Goal: Answer question/provide support

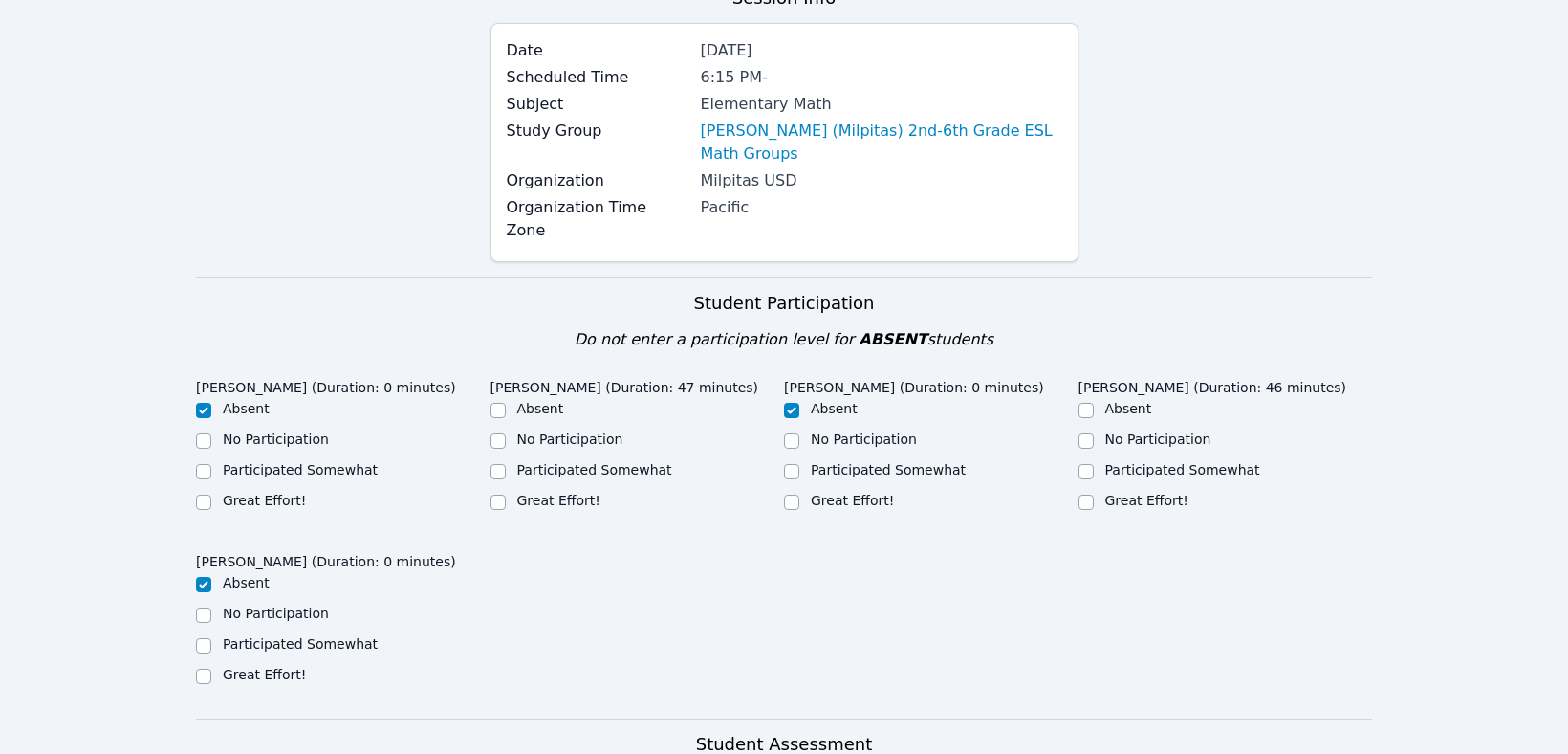
scroll to position [361, 0]
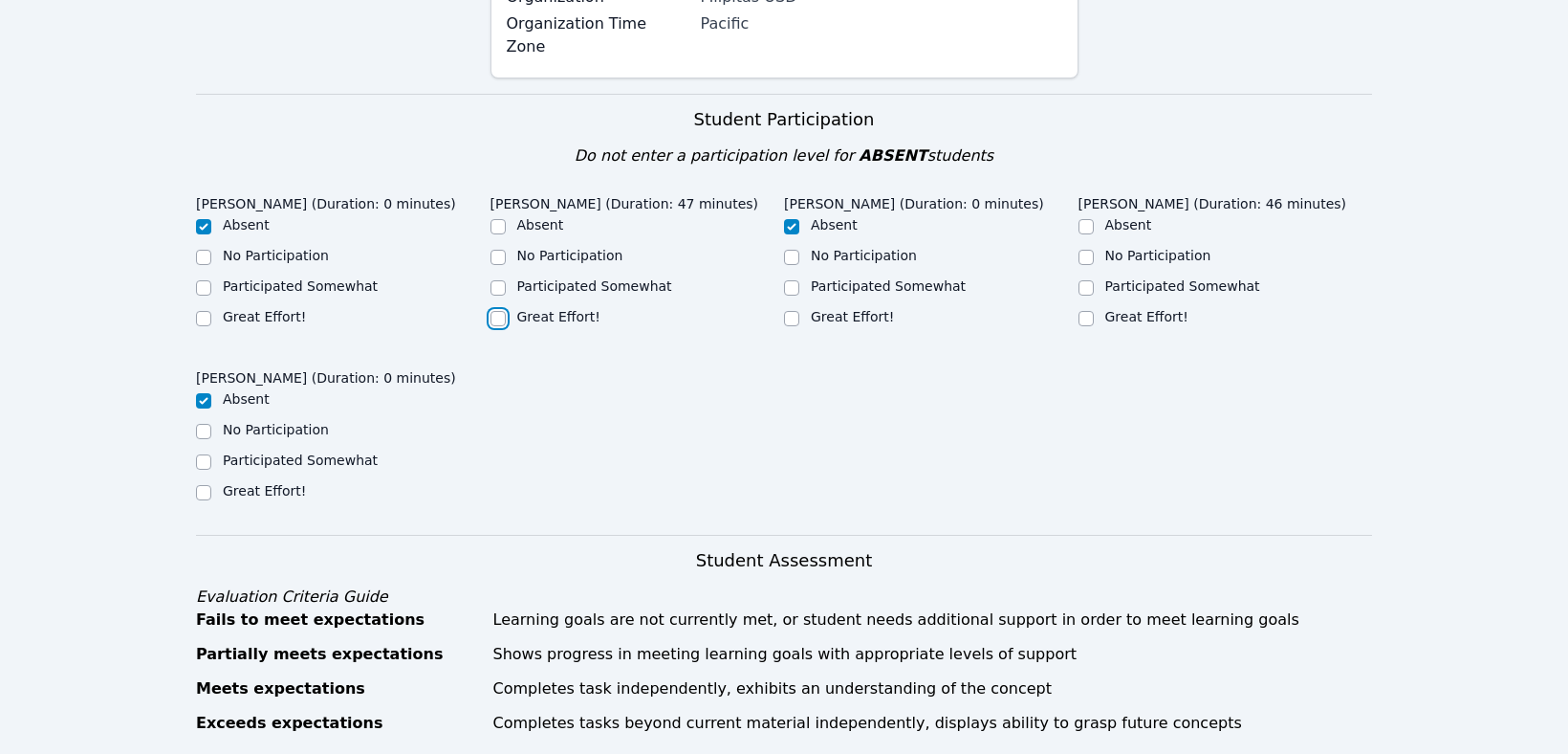
click at [504, 311] on input "Great Effort!" at bounding box center [497, 318] width 15 height 15
checkbox input "true"
click at [1093, 307] on div "Great Effort!" at bounding box center [1225, 318] width 294 height 23
click at [1086, 311] on input "Great Effort!" at bounding box center [1085, 318] width 15 height 15
checkbox input "true"
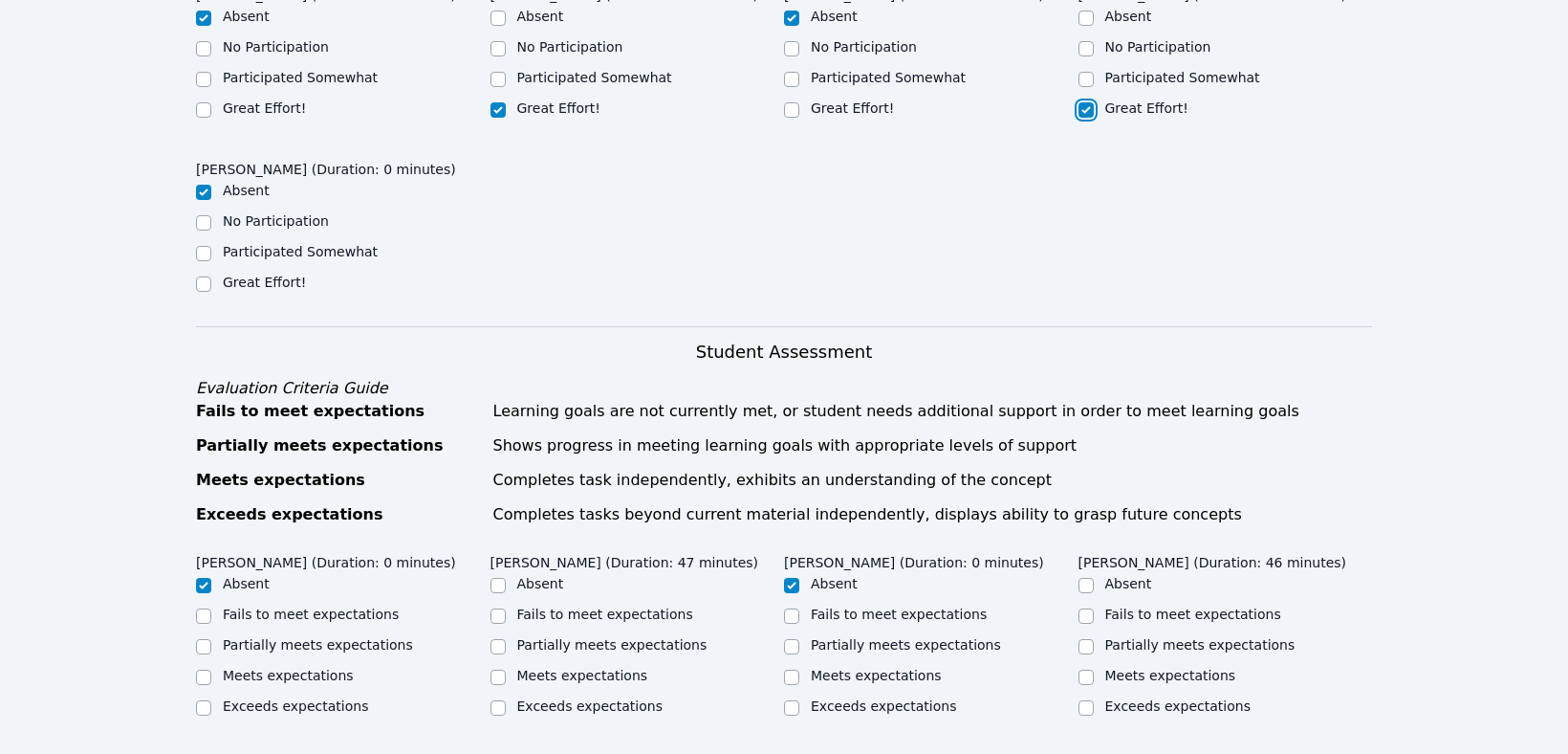
scroll to position [985, 0]
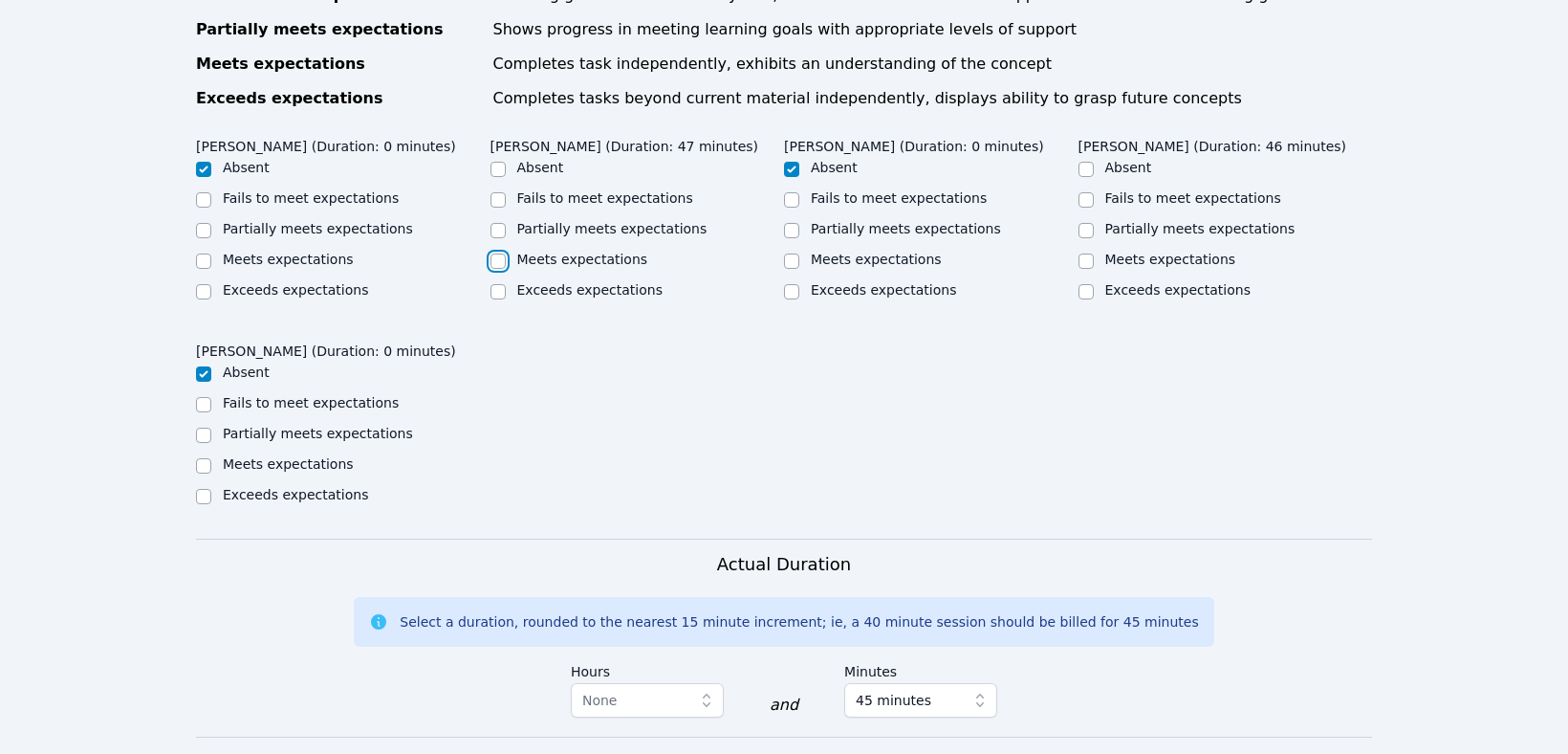
click at [495, 258] on input "Meets expectations" at bounding box center [497, 261] width 15 height 15
checkbox input "true"
click at [1085, 254] on input "Meets expectations" at bounding box center [1085, 261] width 15 height 15
checkbox input "true"
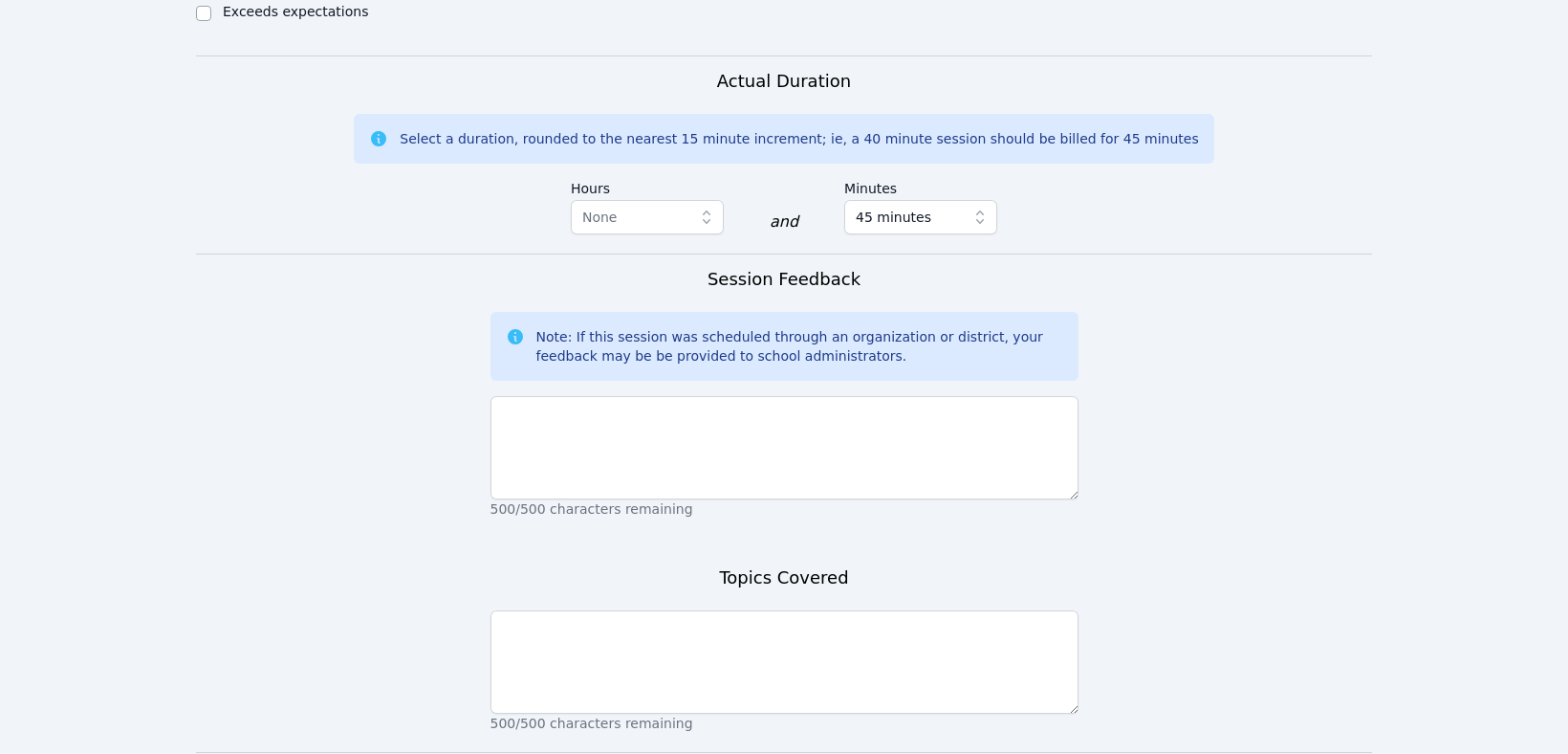
scroll to position [1610, 0]
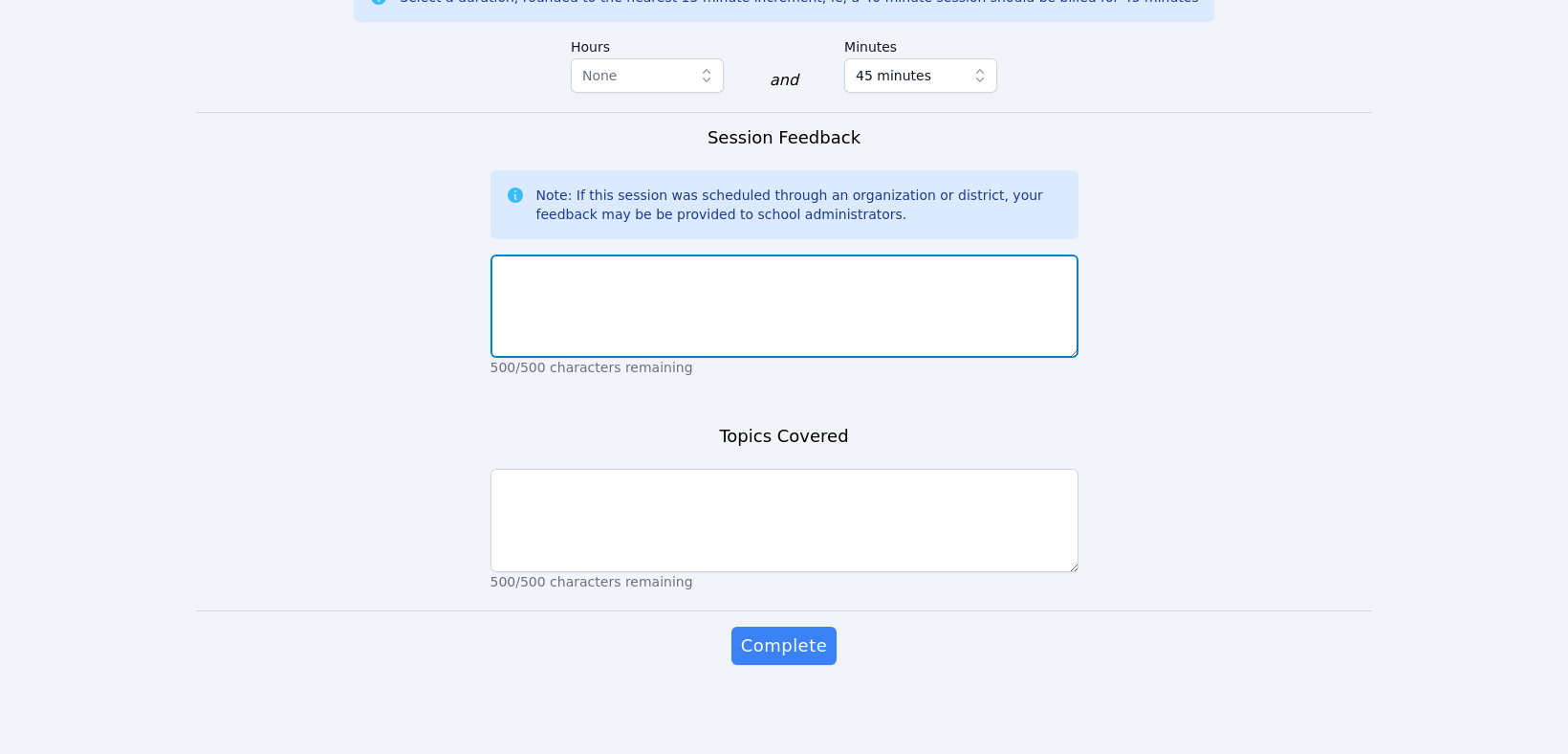
click at [638, 284] on textarea at bounding box center [784, 306] width 588 height 103
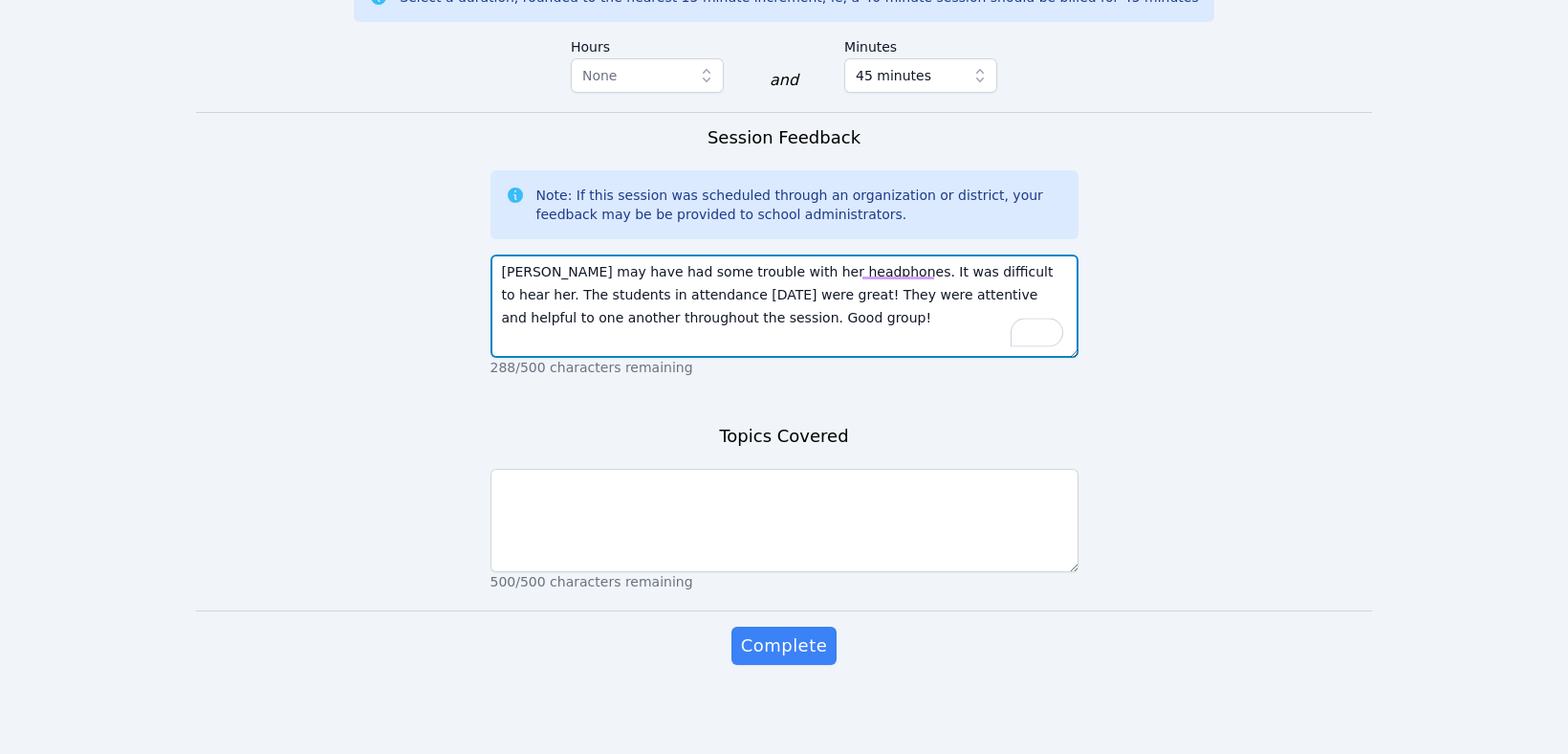
type textarea "Mariana may have had some trouble with her headphones. It was difficult to hear…"
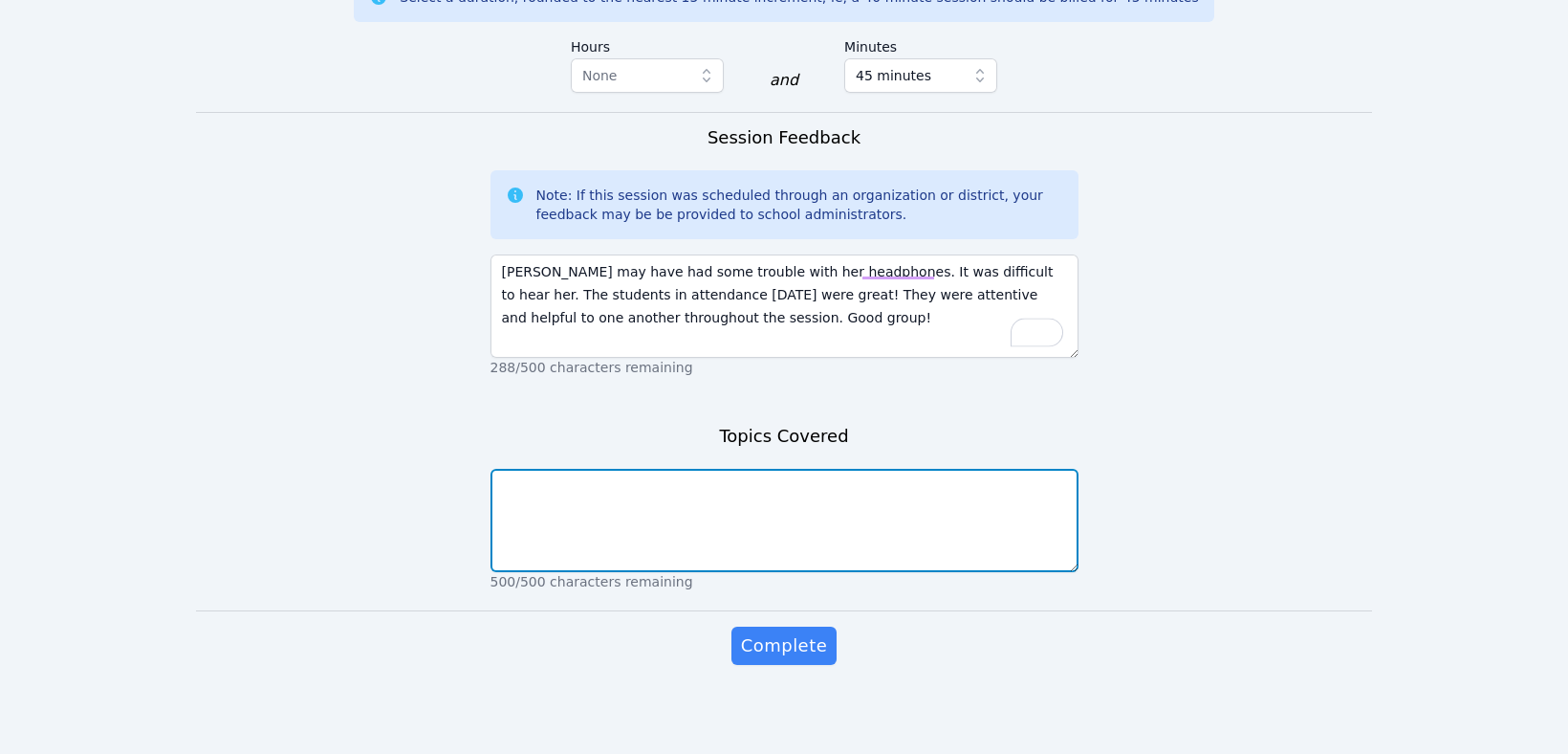
click at [533, 504] on textarea at bounding box center [784, 519] width 588 height 103
type textarea "Introduction and whiteboard practice"
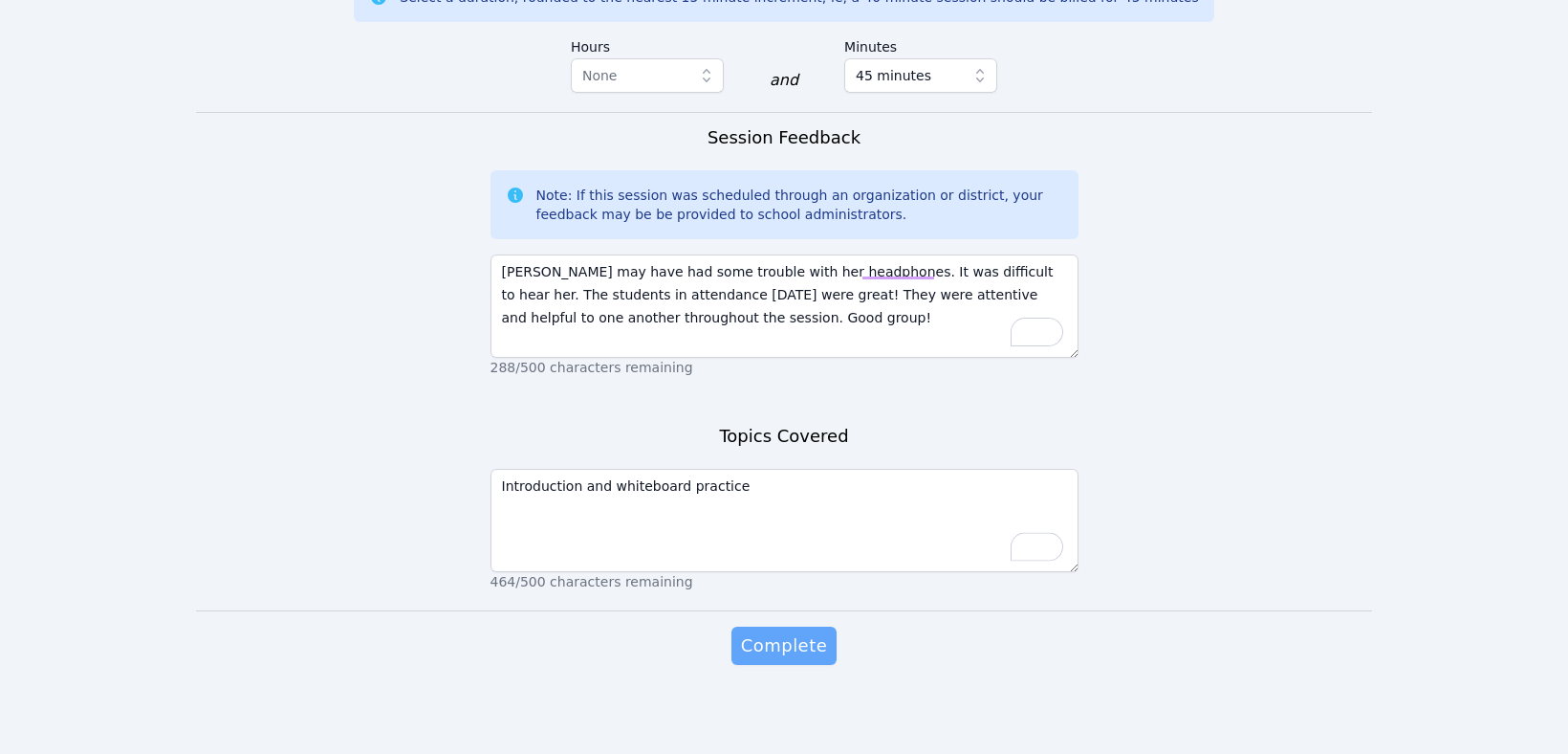
click at [786, 638] on span "Complete" at bounding box center [784, 645] width 86 height 27
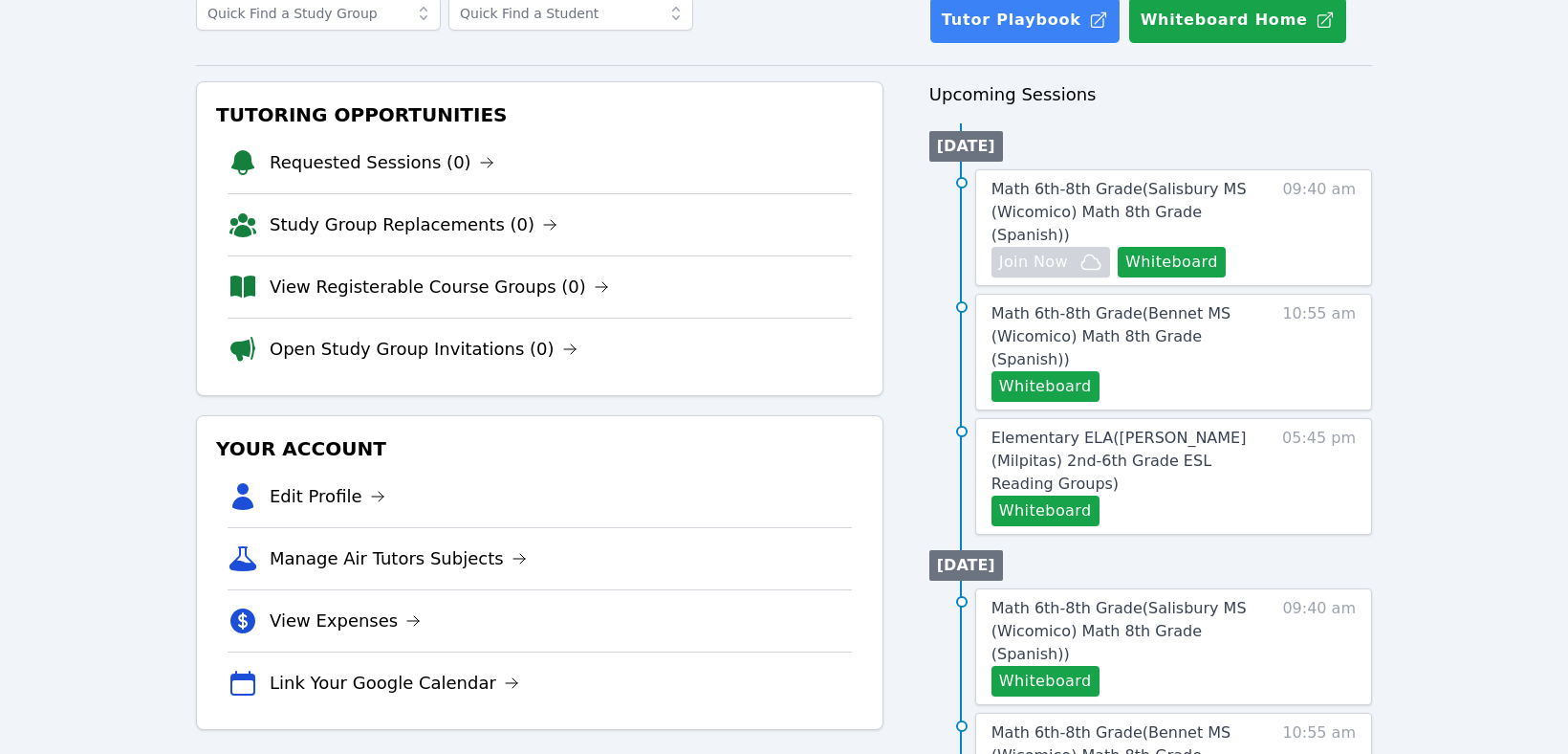
scroll to position [96, 0]
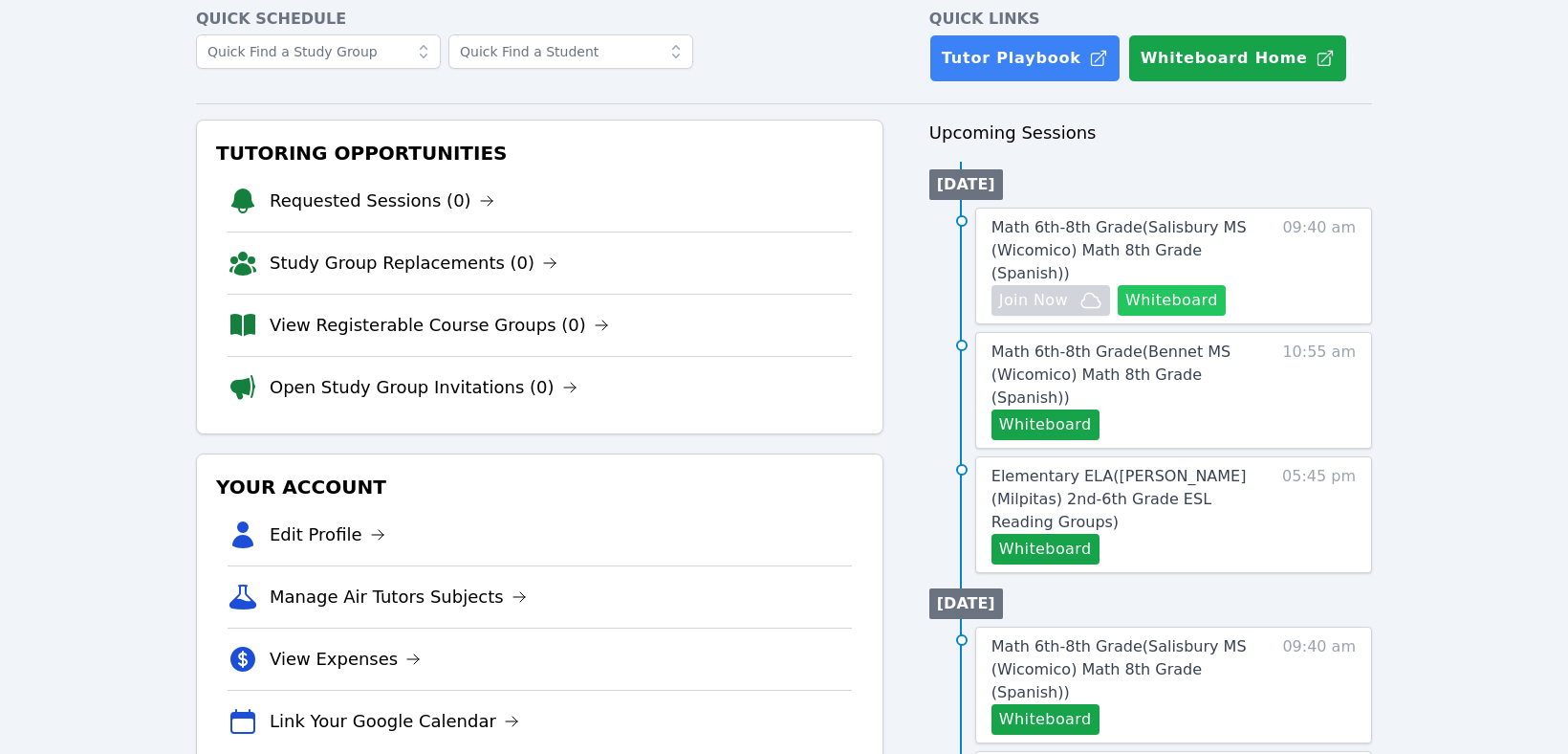
click at [1145, 285] on button "Whiteboard" at bounding box center [1172, 300] width 108 height 31
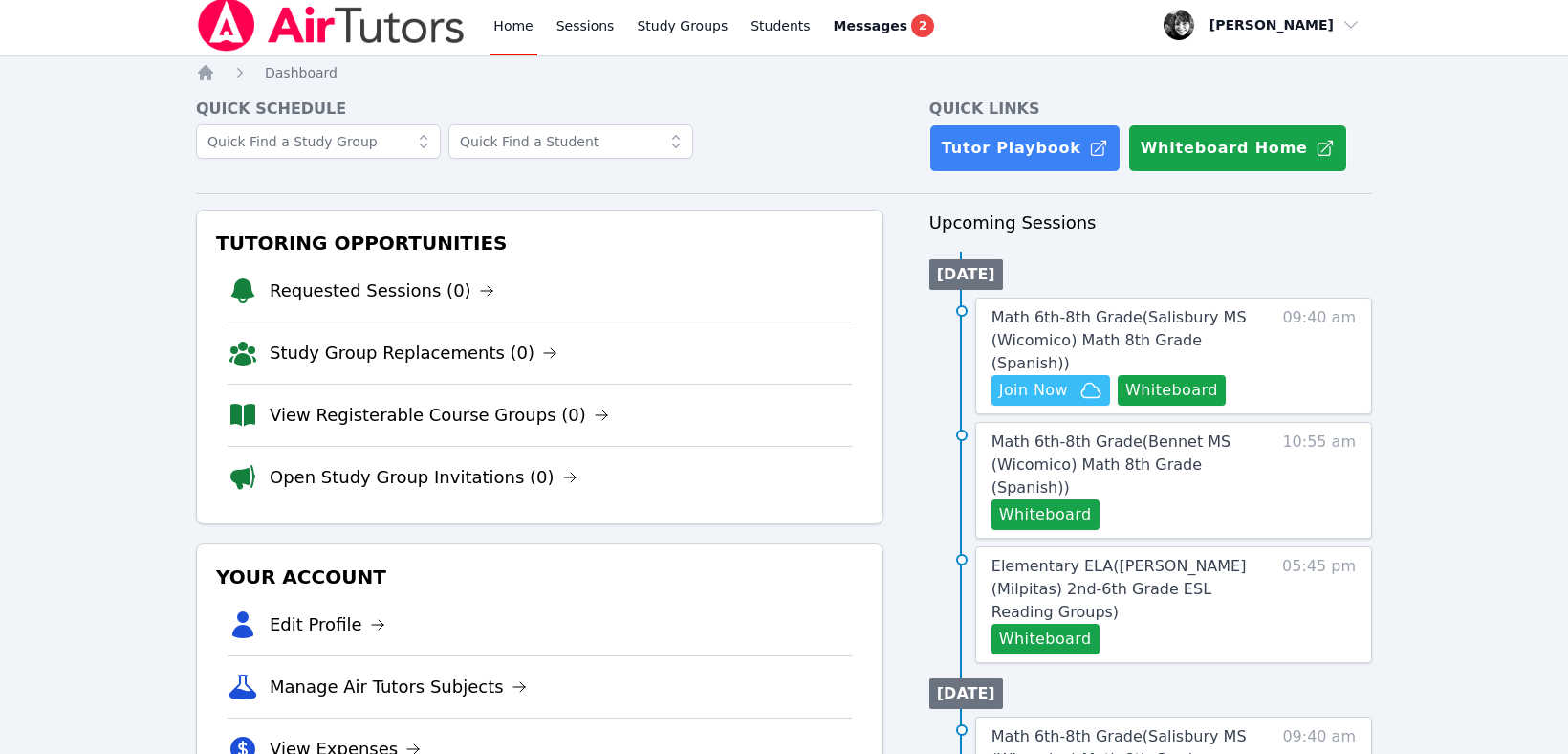
scroll to position [0, 0]
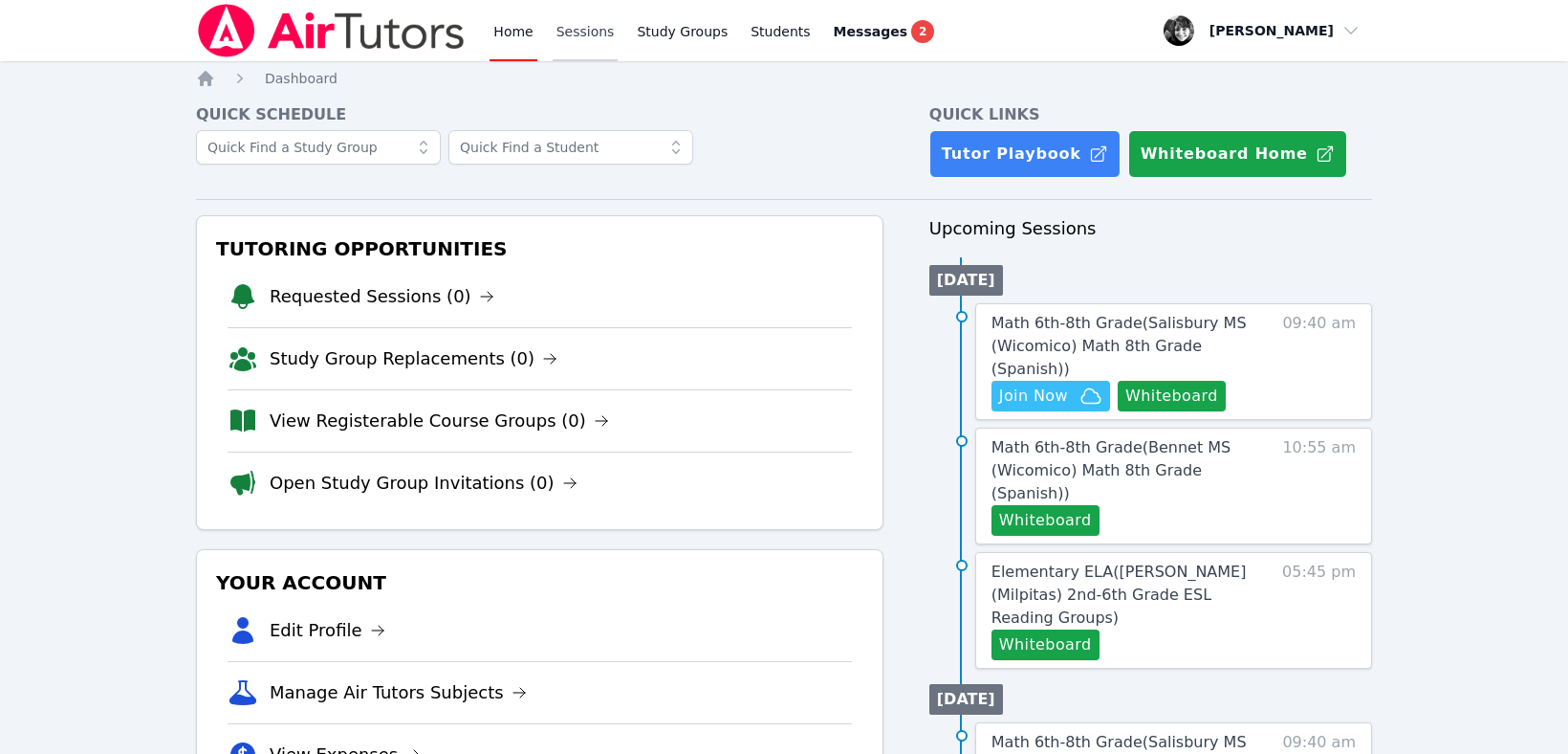
click at [599, 30] on link "Sessions" at bounding box center [586, 30] width 66 height 61
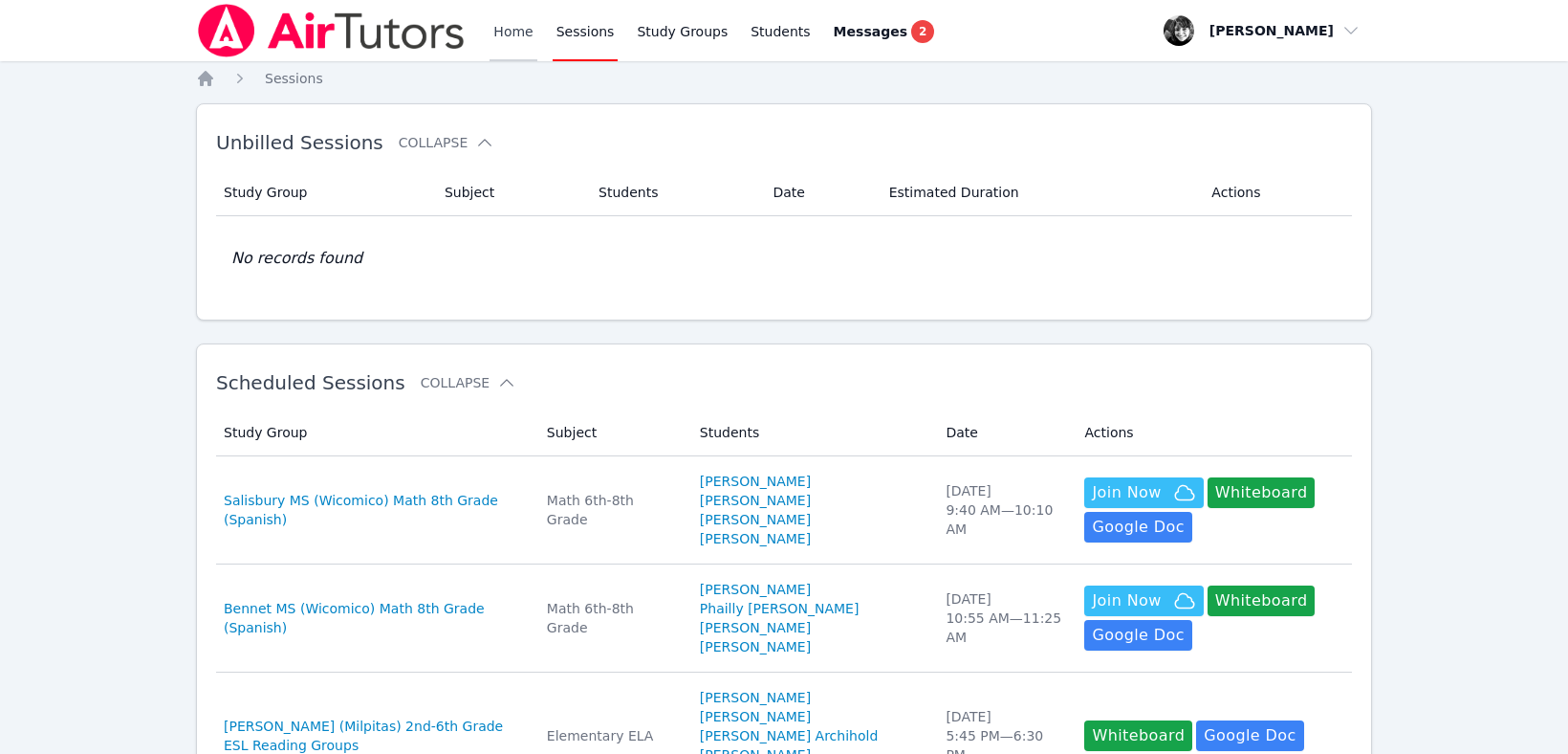
click at [521, 30] on link "Home" at bounding box center [512, 30] width 47 height 61
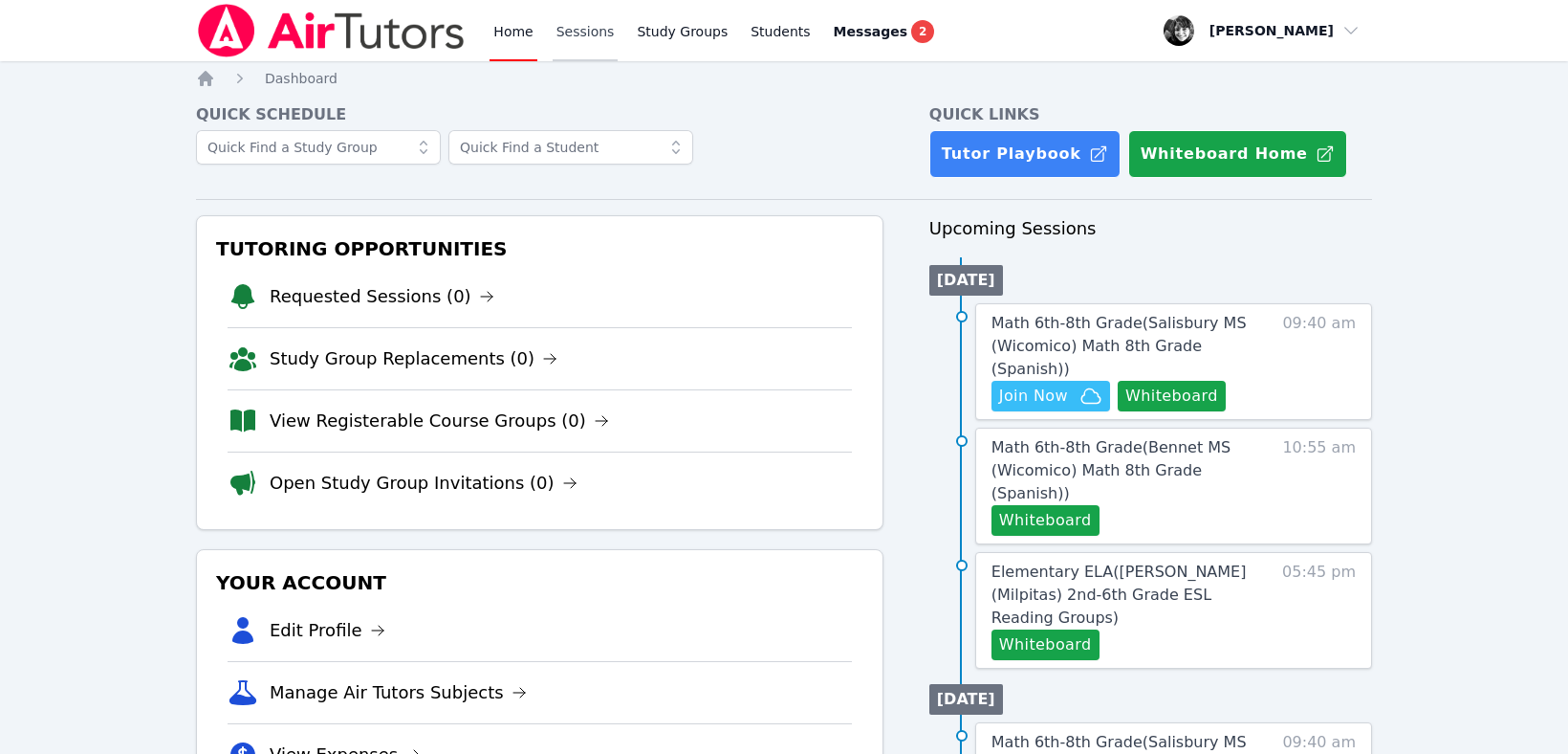
click at [579, 29] on link "Sessions" at bounding box center [586, 30] width 66 height 61
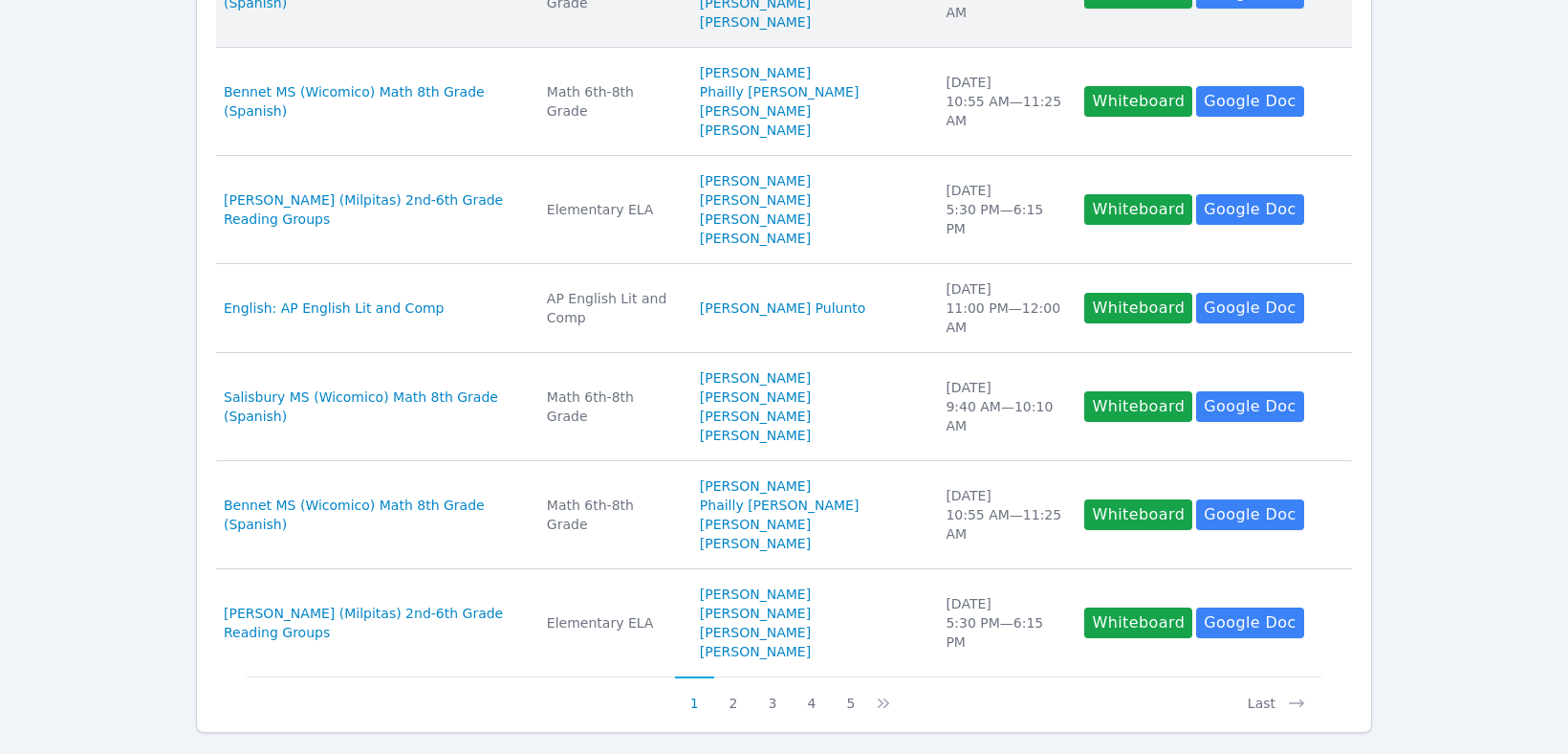
scroll to position [1002, 0]
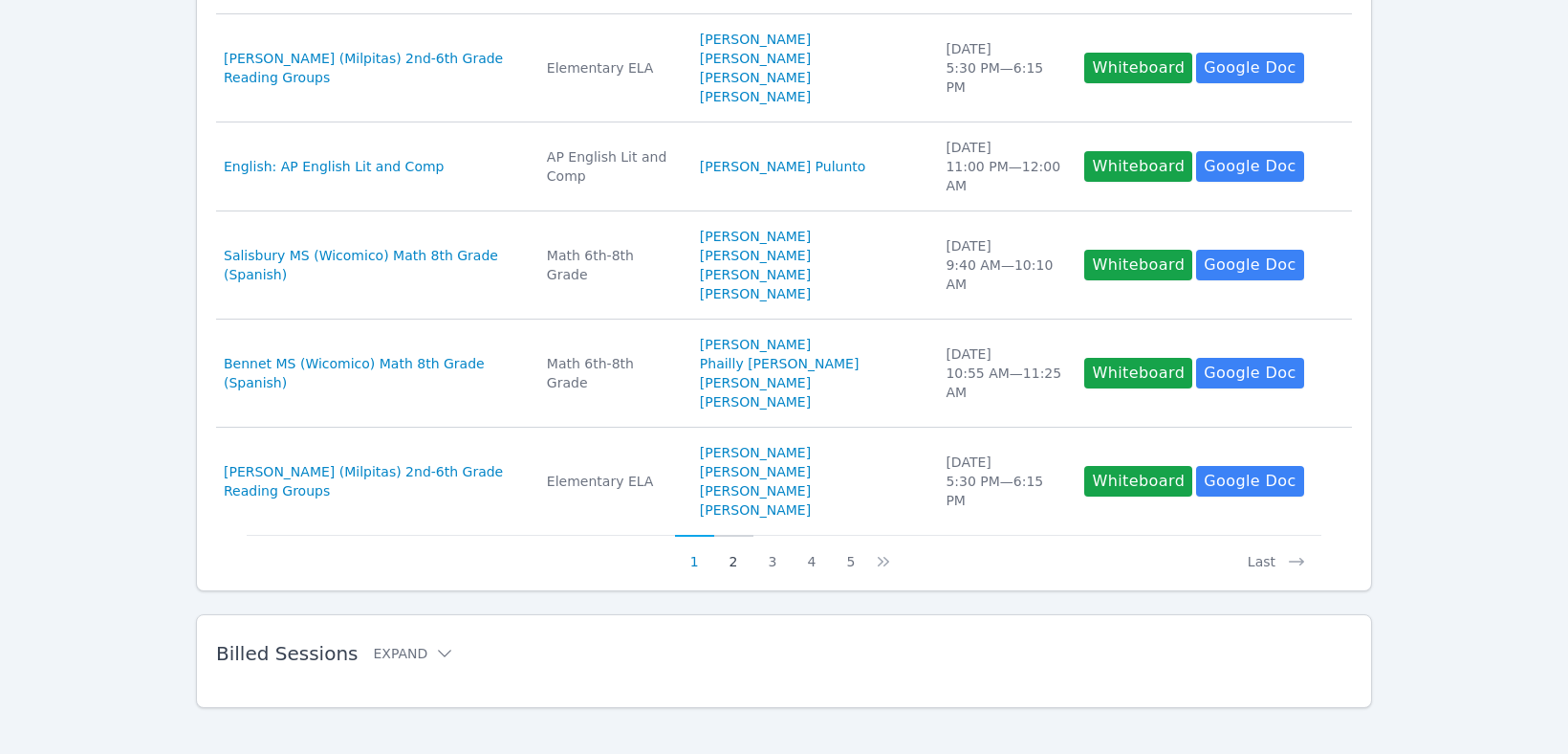
click at [734, 540] on button "2" at bounding box center [733, 552] width 39 height 36
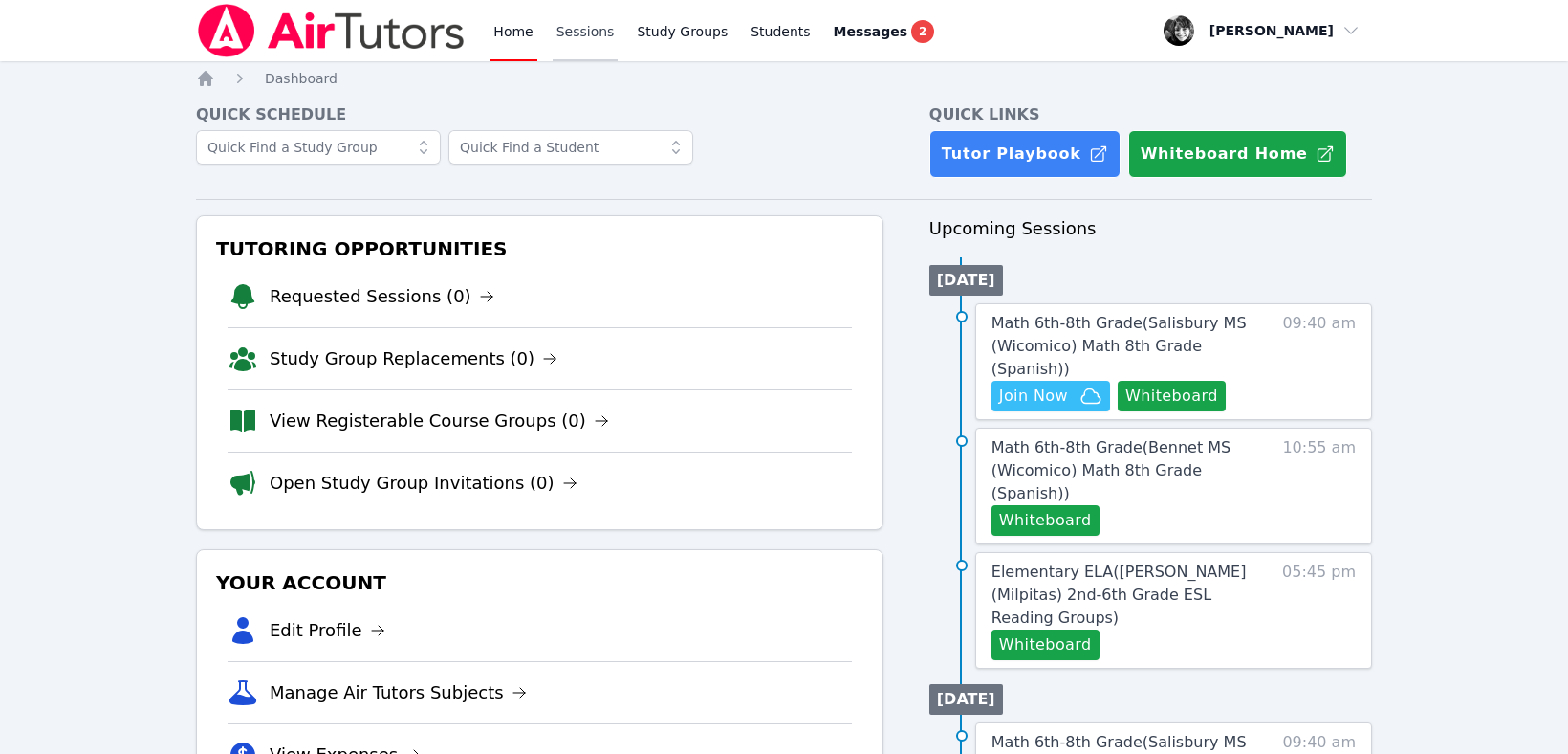
click at [578, 28] on link "Sessions" at bounding box center [586, 30] width 66 height 61
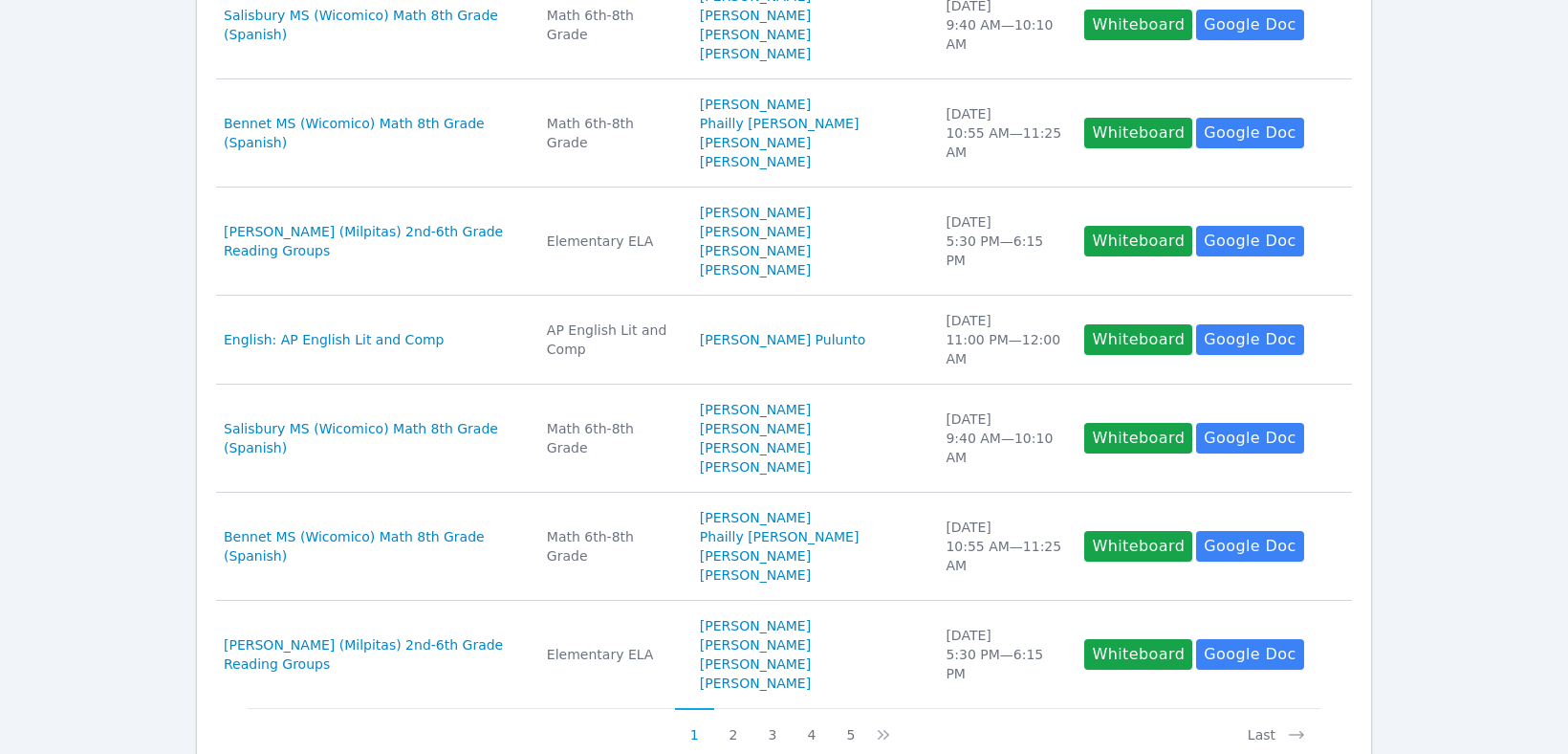
scroll to position [1002, 0]
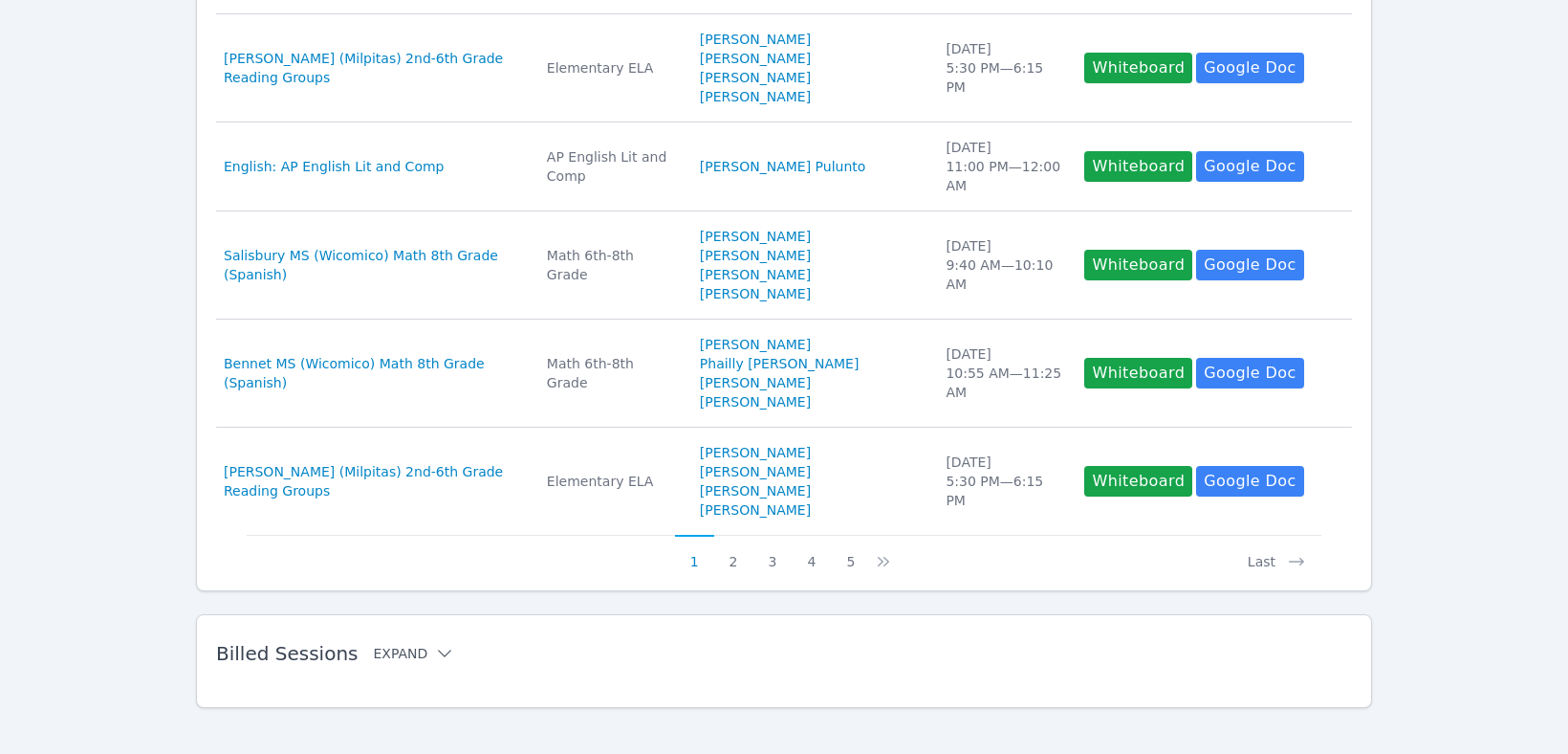
click at [396, 644] on button "Expand" at bounding box center [412, 653] width 81 height 19
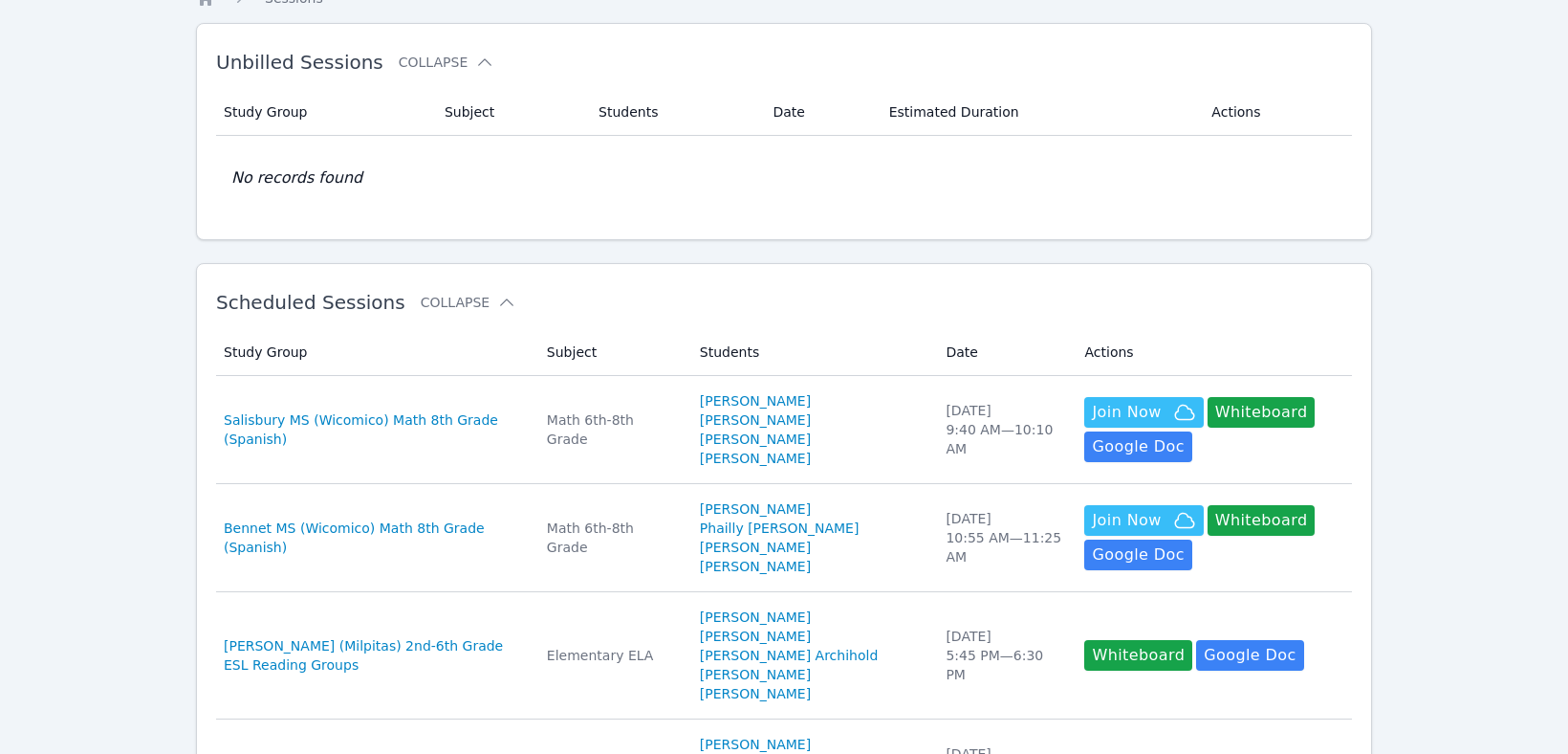
scroll to position [0, 0]
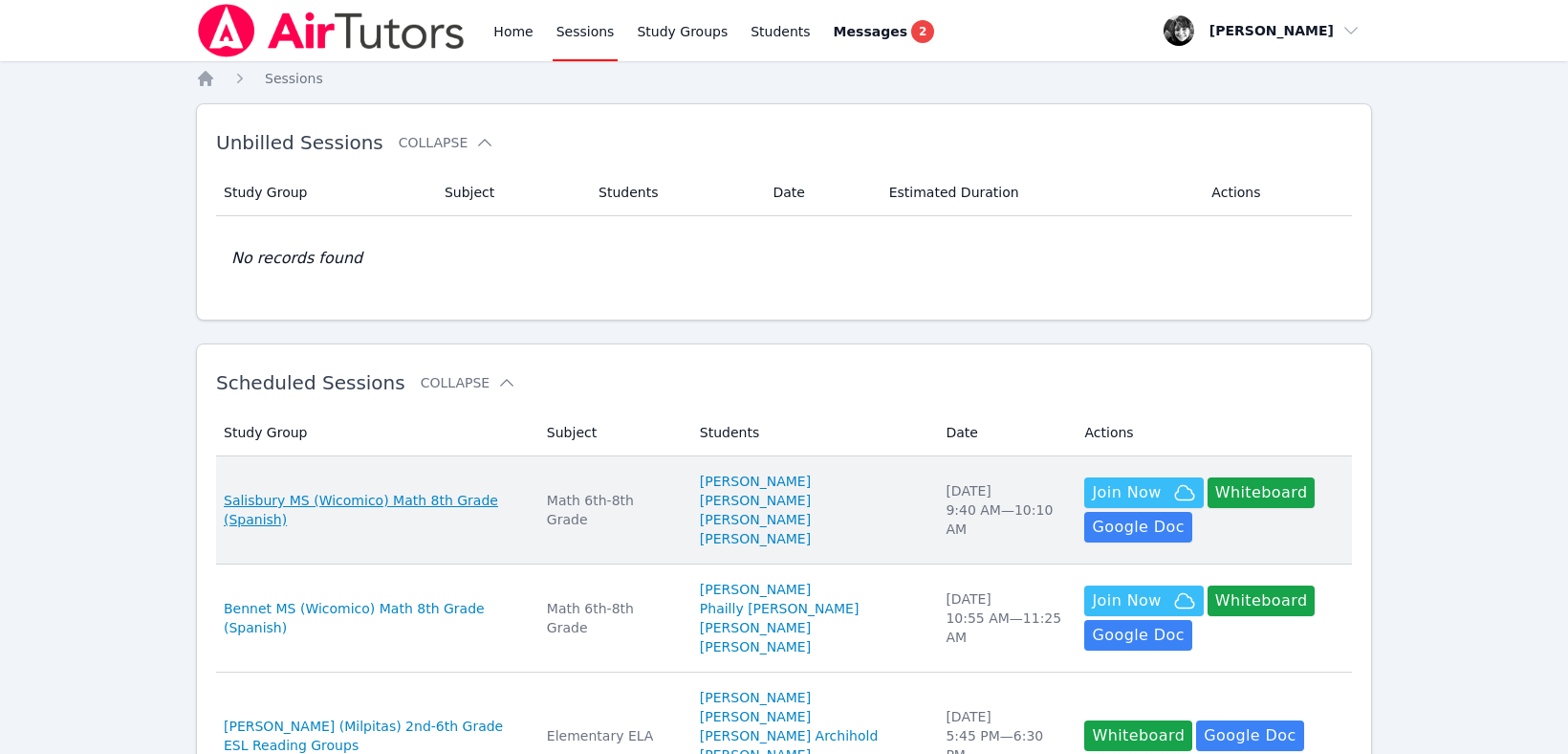
click at [342, 507] on span "Salisbury MS (Wicomico) Math 8th Grade (Spanish)" at bounding box center [373, 509] width 300 height 38
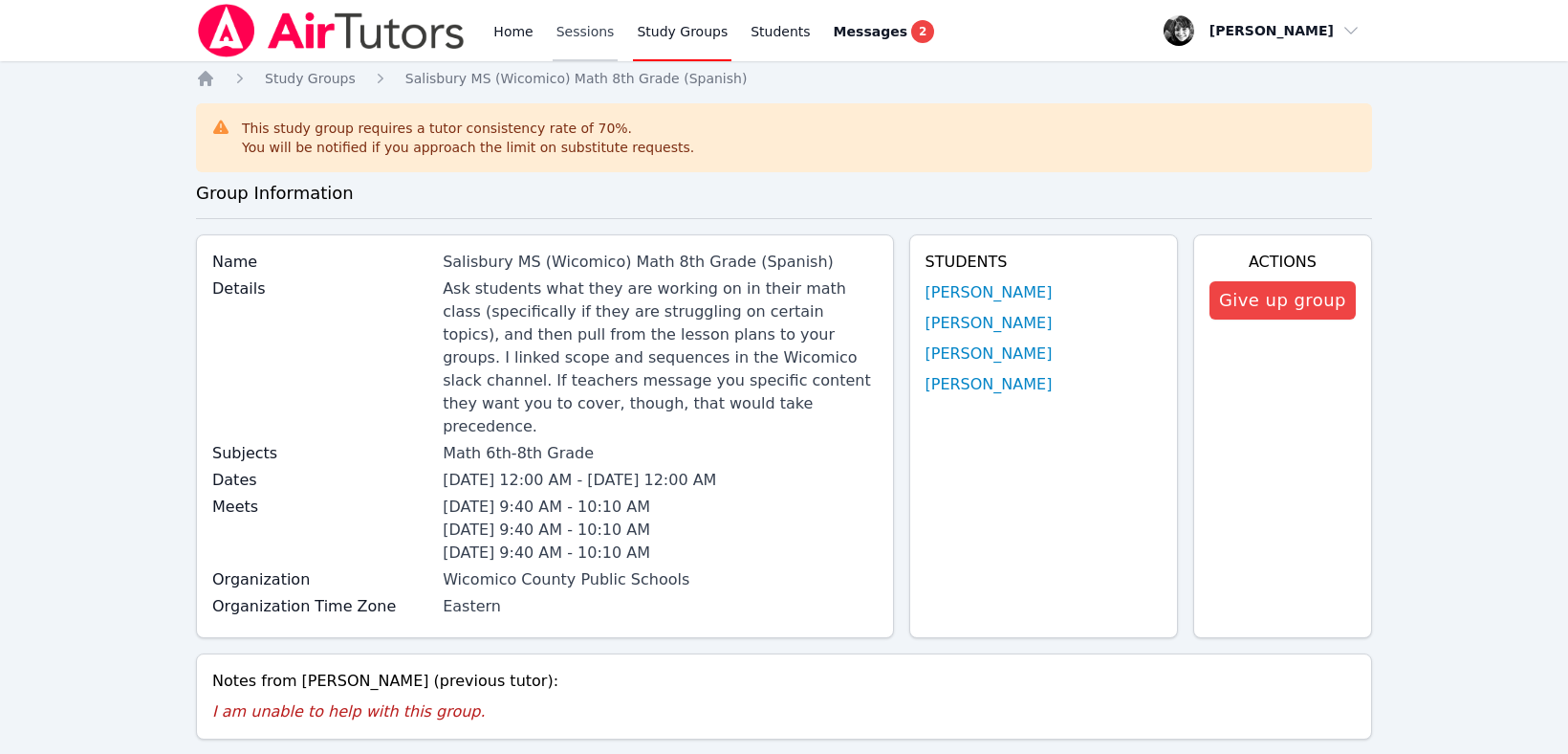
click at [581, 27] on link "Sessions" at bounding box center [586, 30] width 66 height 61
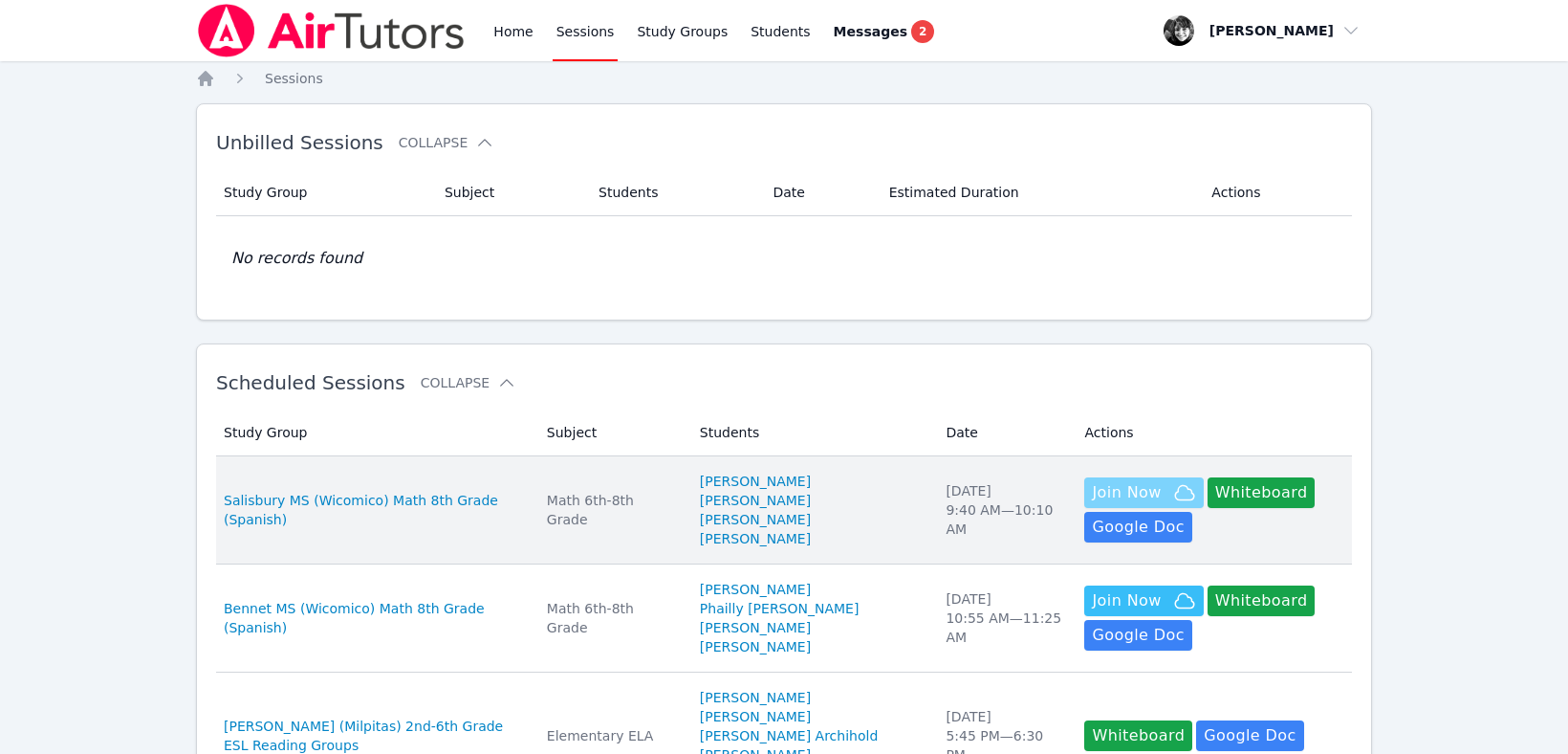
click at [1096, 501] on span "Join Now" at bounding box center [1126, 492] width 69 height 23
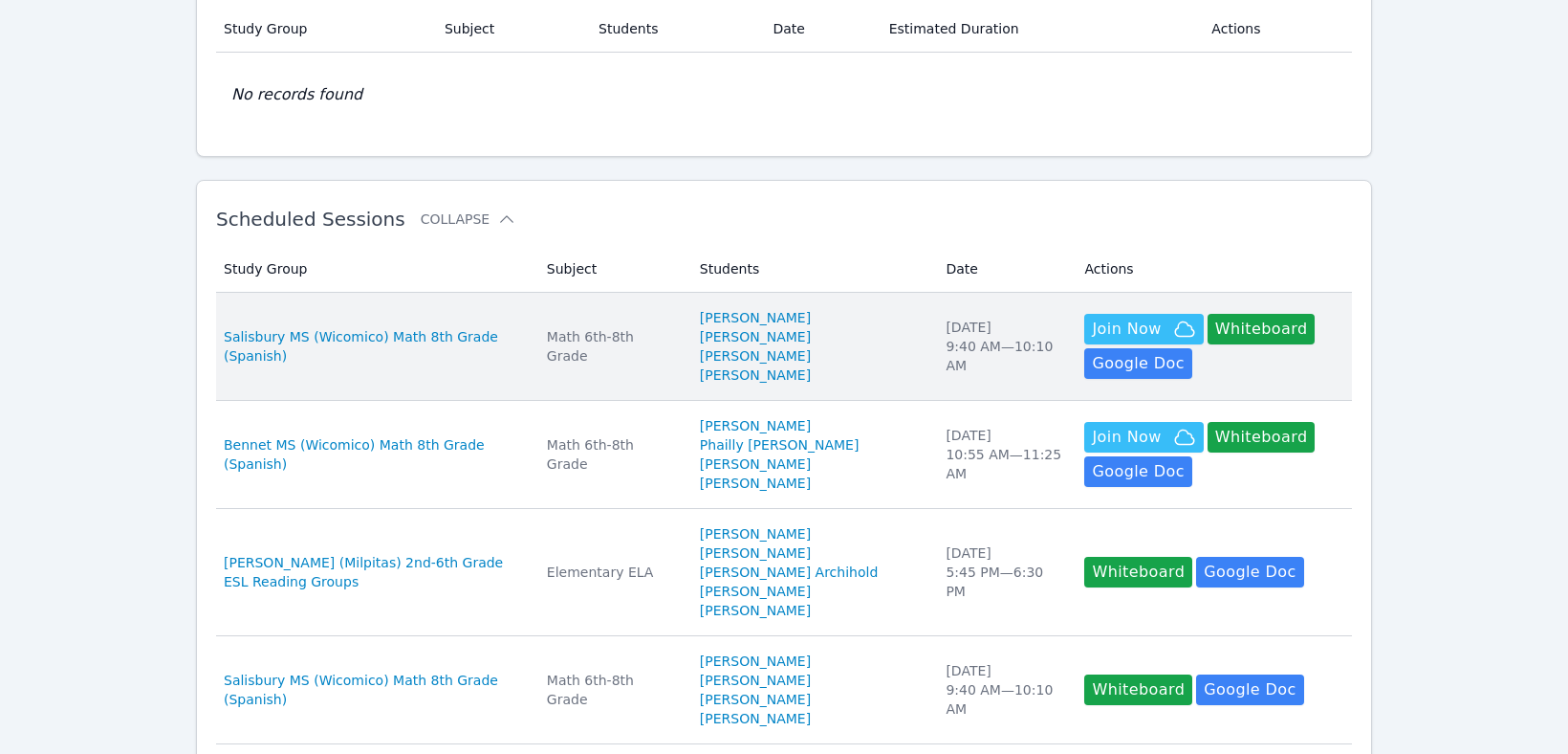
scroll to position [166, 0]
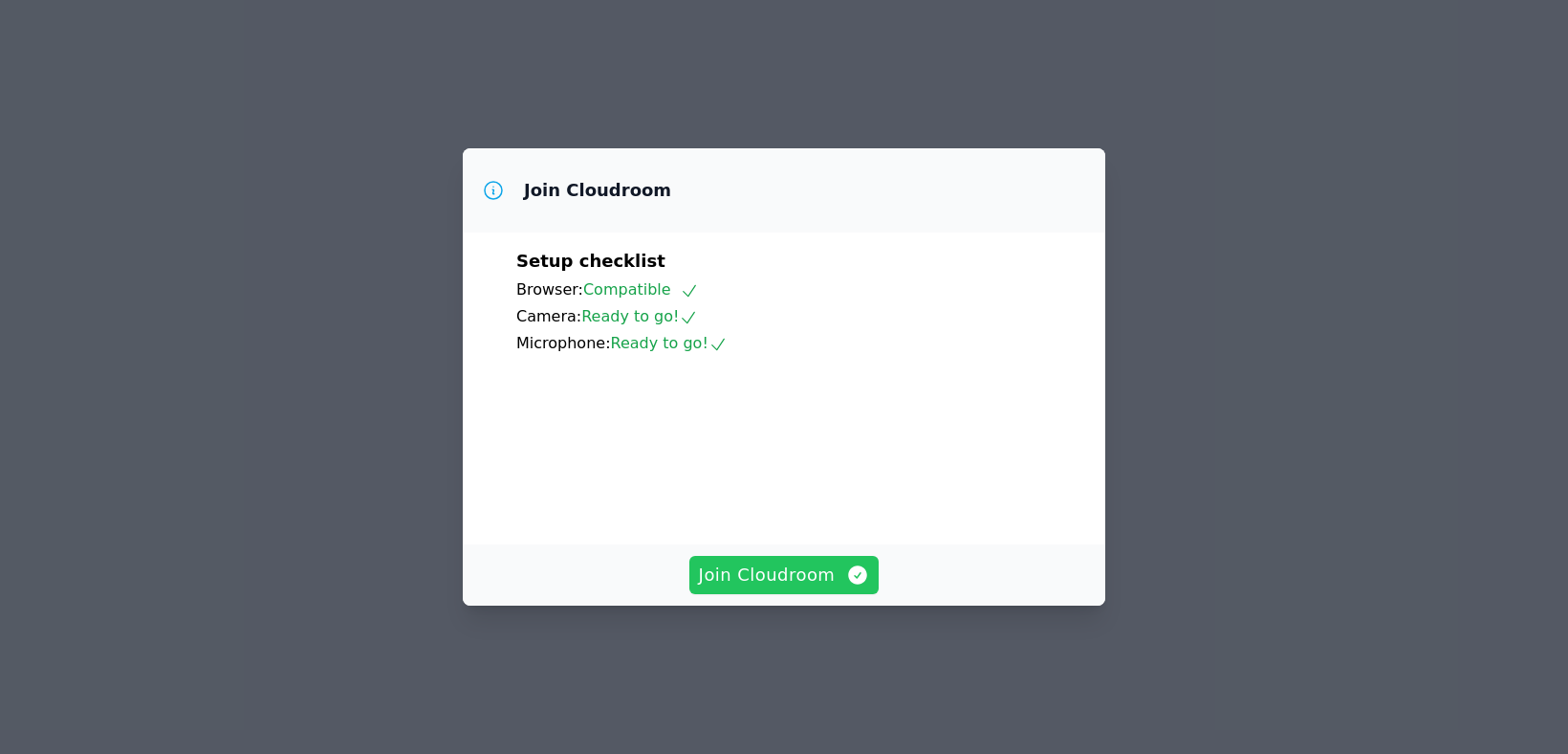
click at [805, 588] on span "Join Cloudroom" at bounding box center [784, 574] width 171 height 27
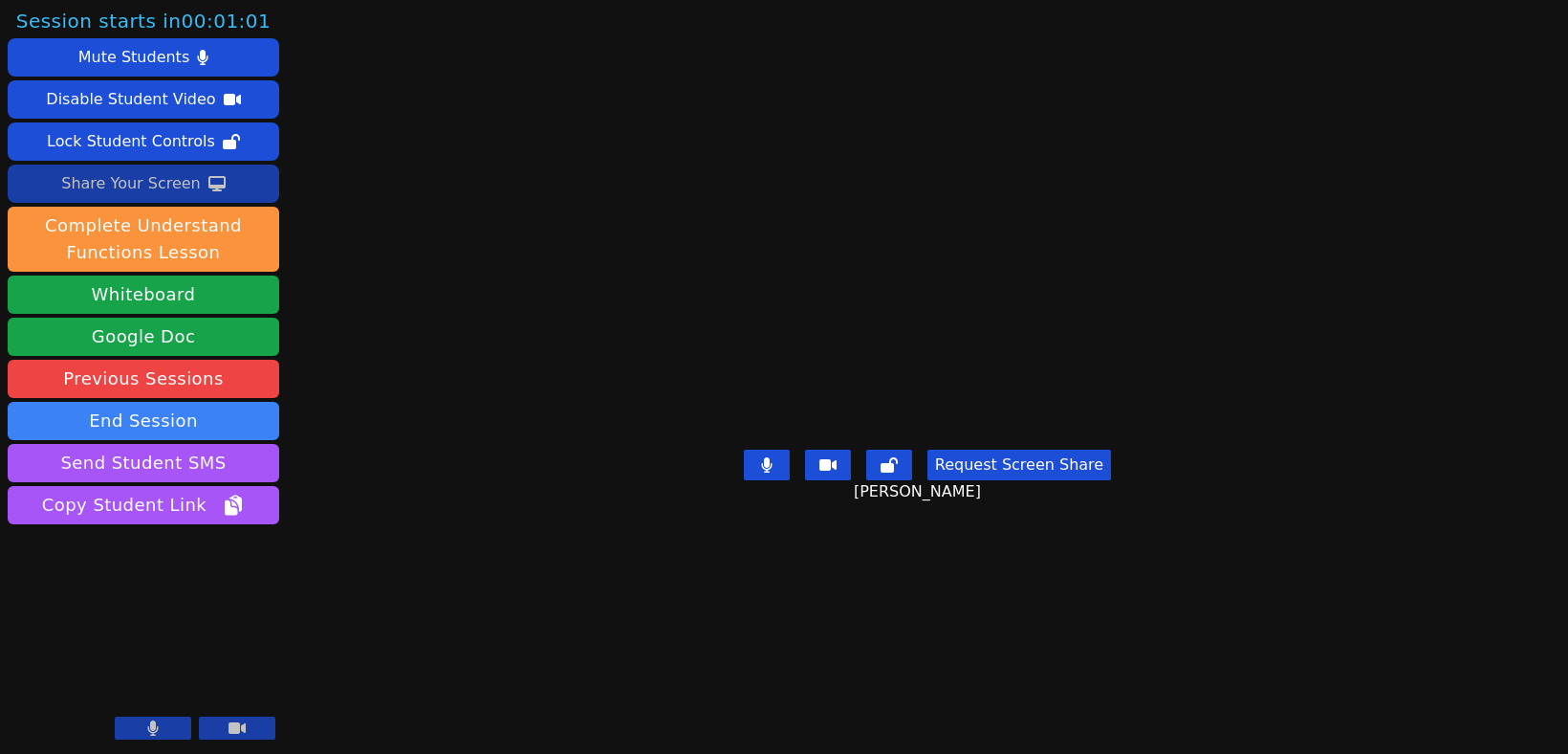
click at [124, 184] on div "Share Your Screen" at bounding box center [131, 184] width 140 height 31
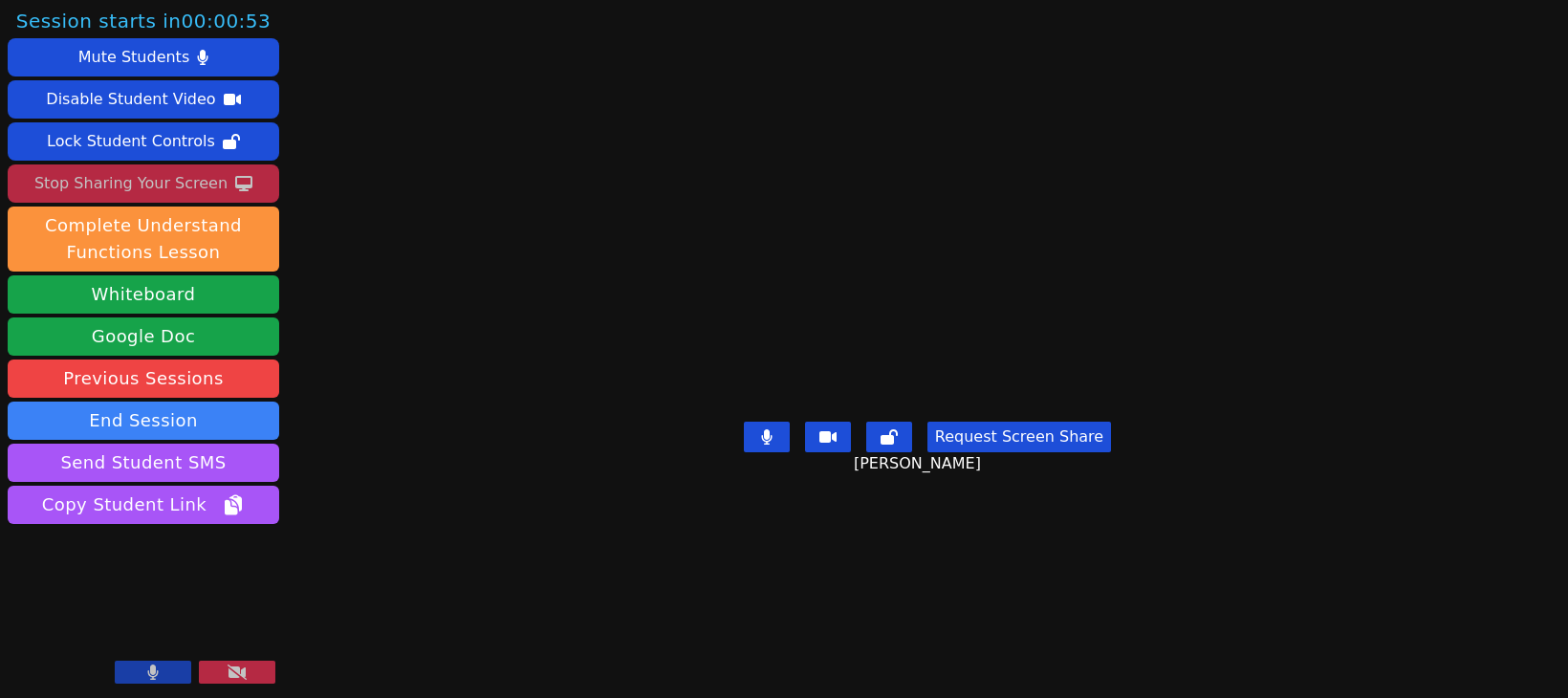
click at [180, 674] on button at bounding box center [153, 672] width 77 height 23
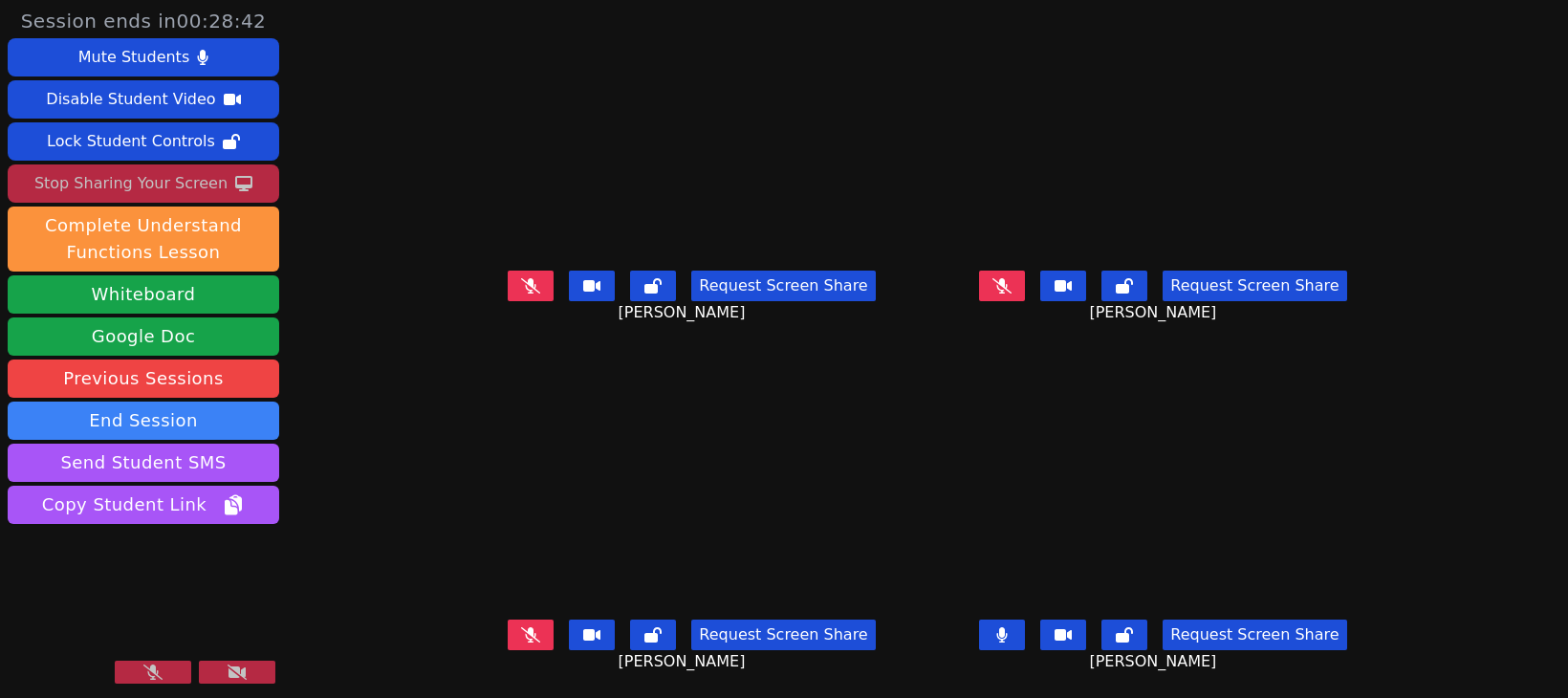
click at [158, 671] on icon at bounding box center [153, 672] width 19 height 15
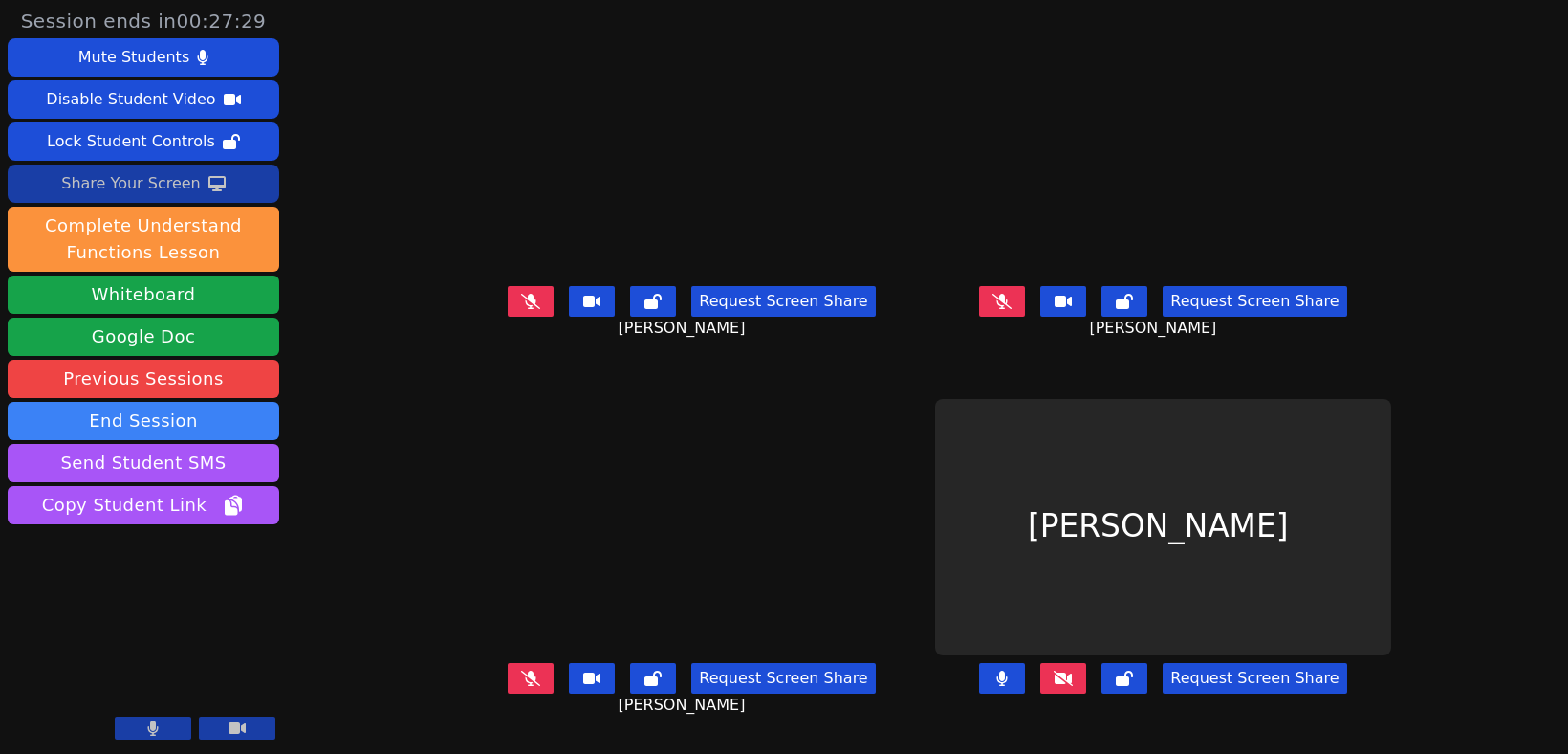
click at [1086, 693] on button at bounding box center [1063, 678] width 46 height 31
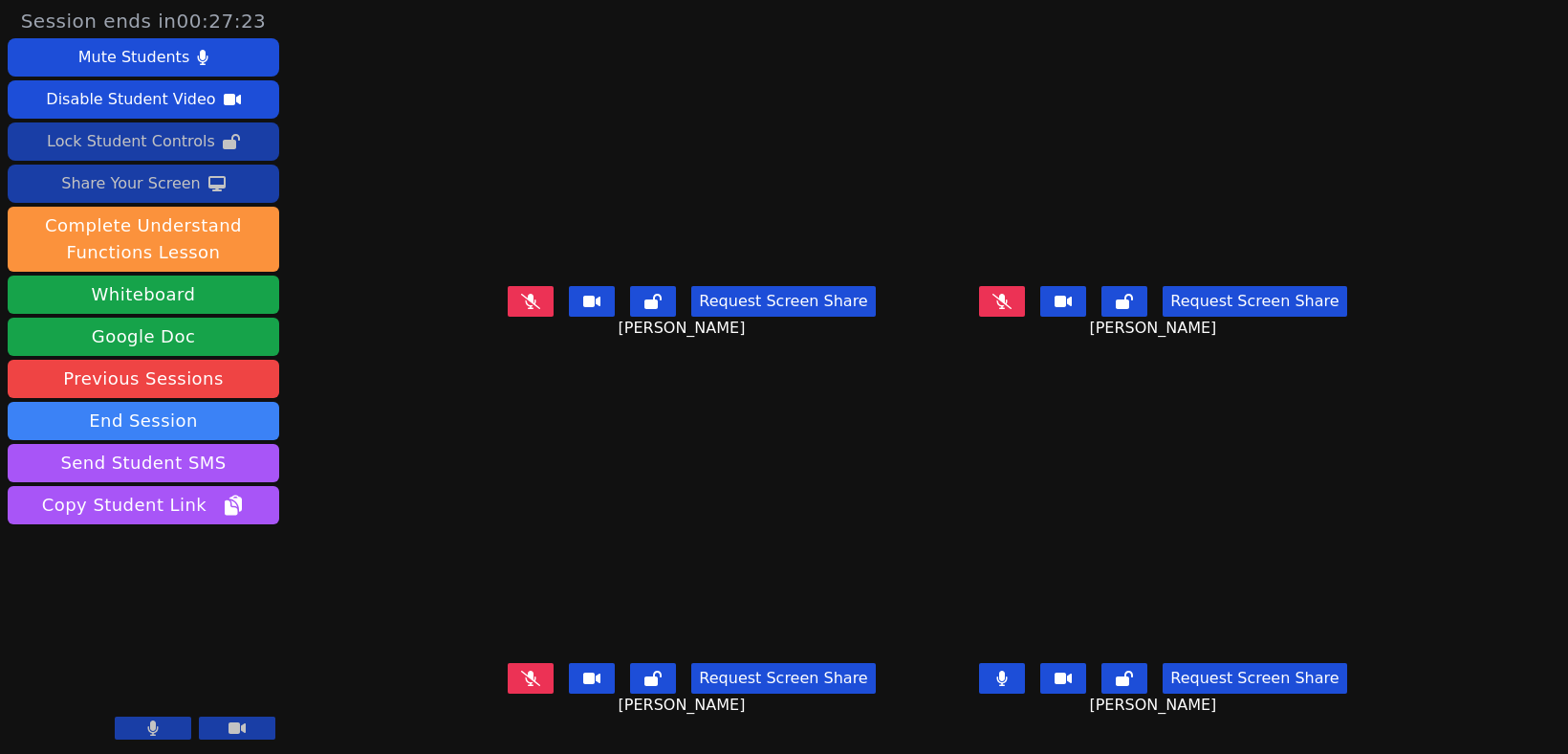
click at [145, 137] on div "Lock Student Controls" at bounding box center [131, 141] width 169 height 31
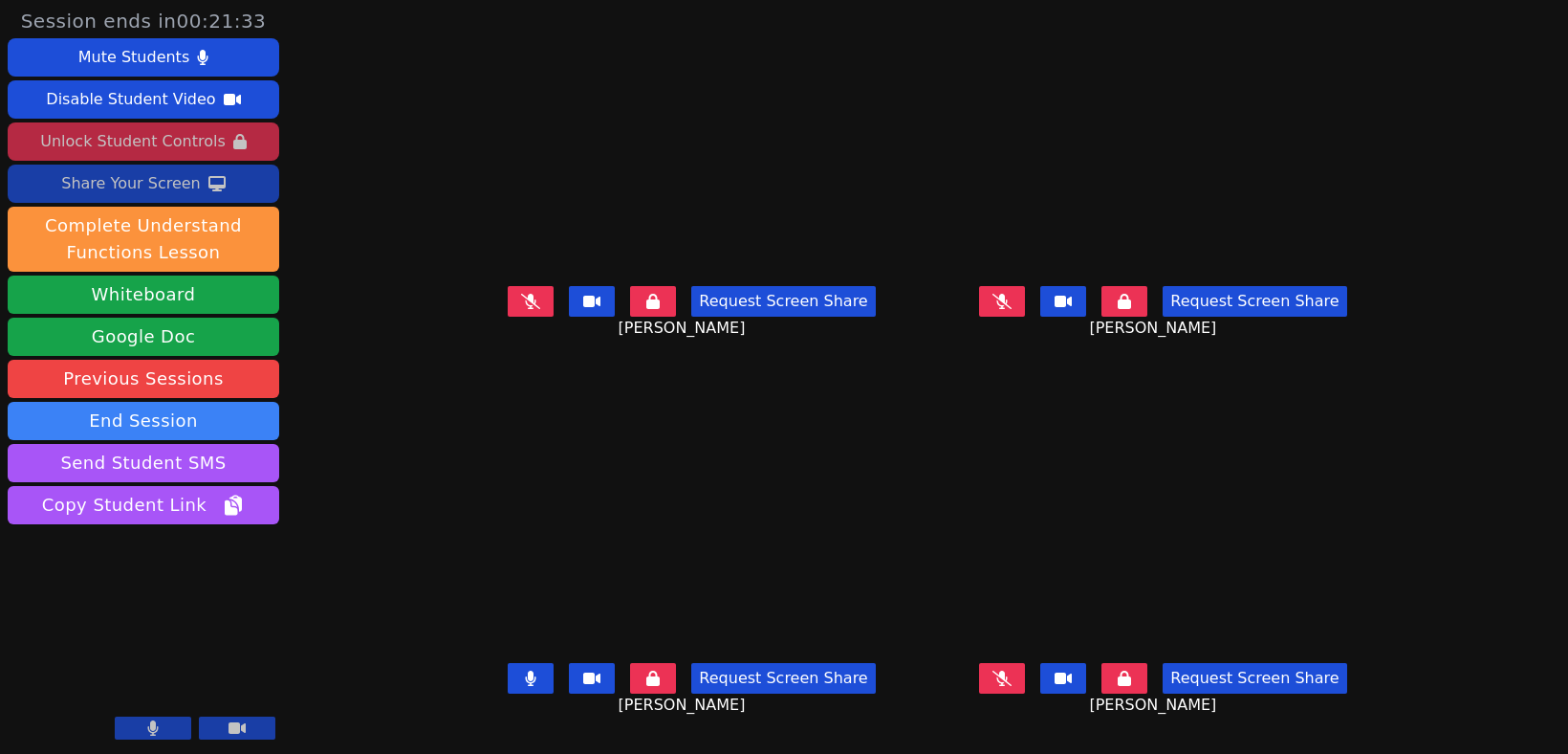
click at [188, 142] on div "Unlock Student Controls" at bounding box center [132, 141] width 185 height 31
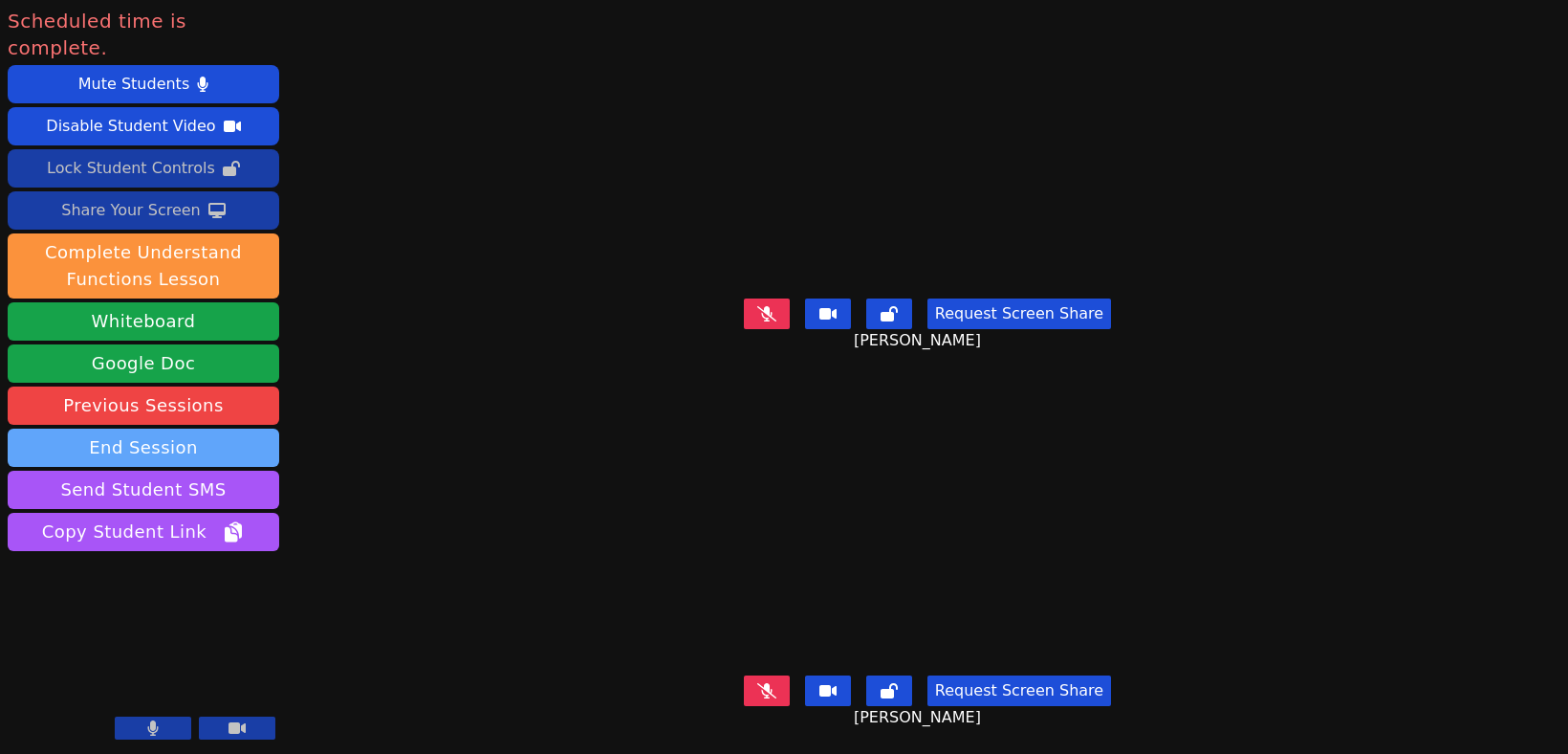
click at [140, 428] on button "End Session" at bounding box center [144, 447] width 271 height 38
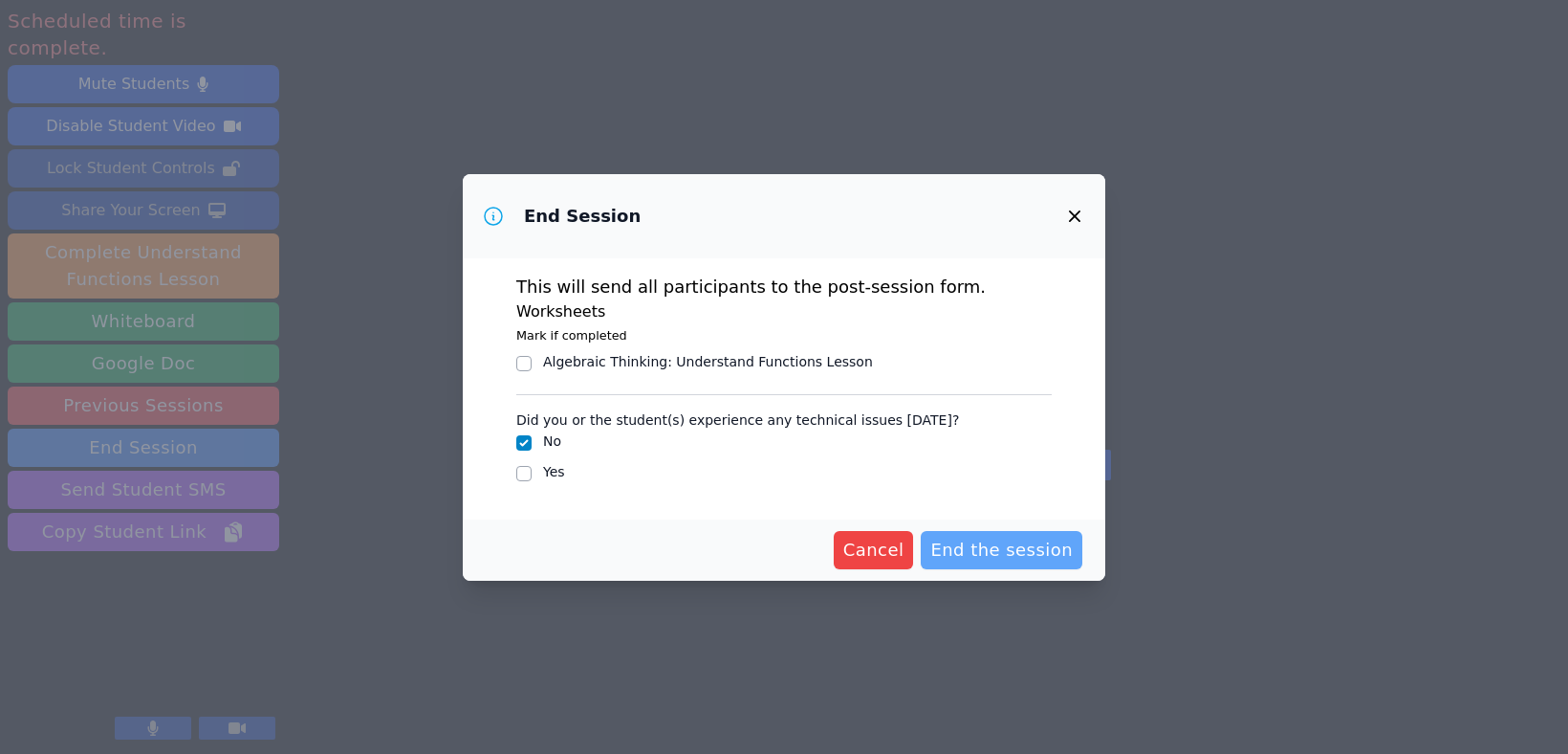
click at [1017, 541] on span "End the session" at bounding box center [1001, 549] width 143 height 27
